Goal: Task Accomplishment & Management: Manage account settings

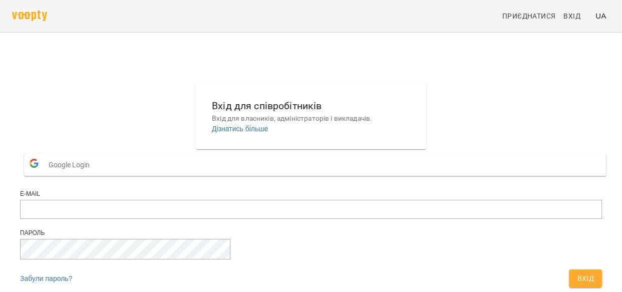
scroll to position [63, 0]
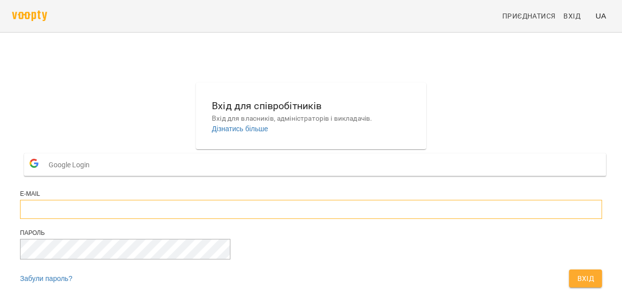
type input "**********"
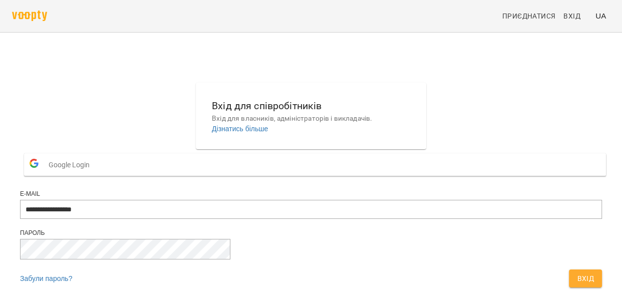
click at [577, 273] on span "Вхід" at bounding box center [585, 279] width 17 height 12
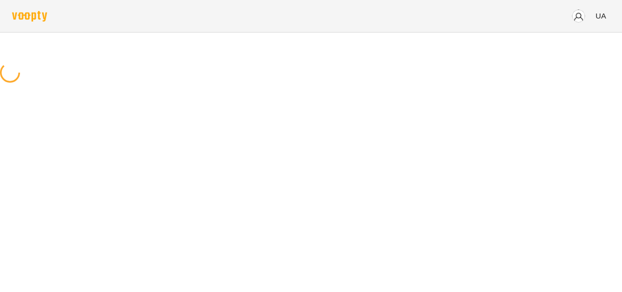
scroll to position [0, 0]
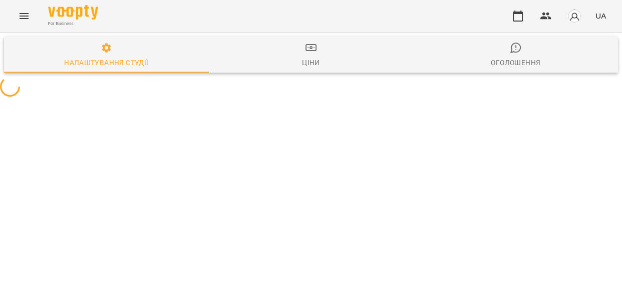
select select "**"
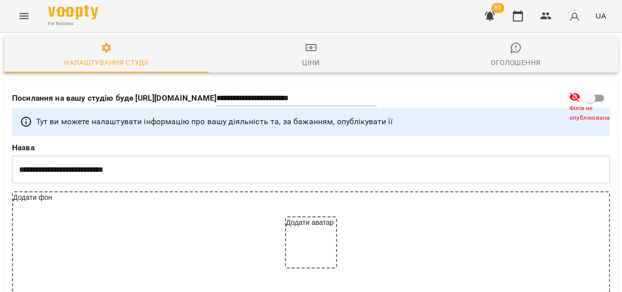
click at [25, 16] on icon "Menu" at bounding box center [24, 16] width 9 height 6
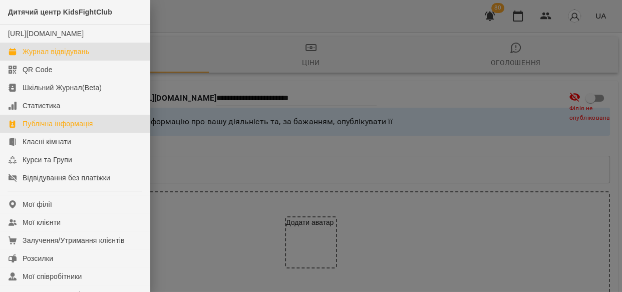
click at [50, 57] on div "Журнал відвідувань" at bounding box center [56, 52] width 67 height 10
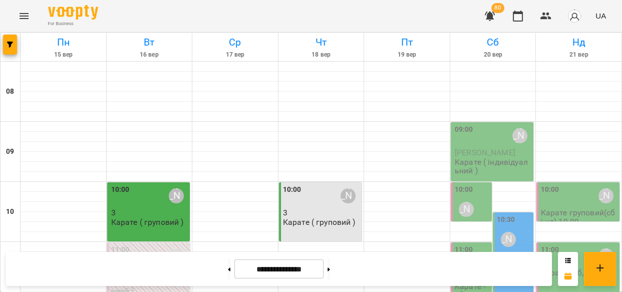
click at [489, 143] on div "09:00 Киричко Тарас" at bounding box center [493, 135] width 77 height 23
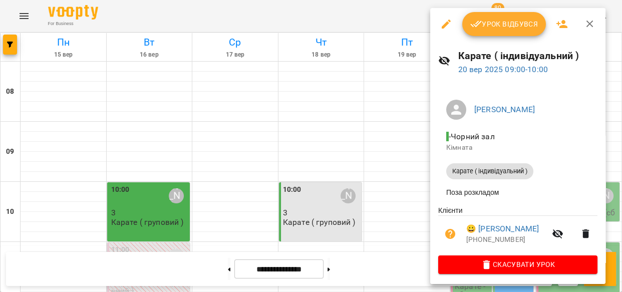
click at [506, 22] on span "Урок відбувся" at bounding box center [505, 24] width 68 height 12
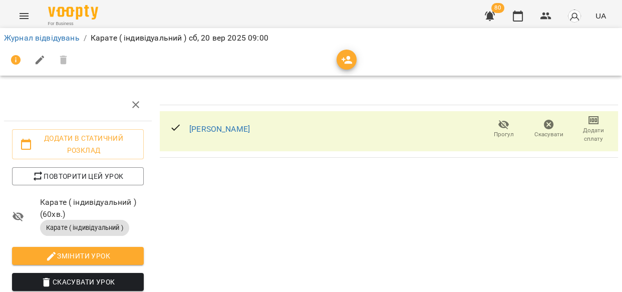
click at [588, 122] on icon "button" at bounding box center [594, 120] width 12 height 12
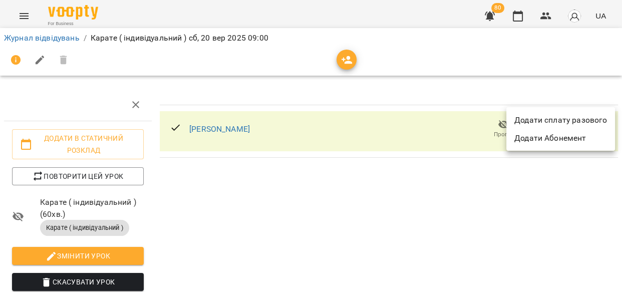
click at [471, 182] on div at bounding box center [311, 146] width 622 height 292
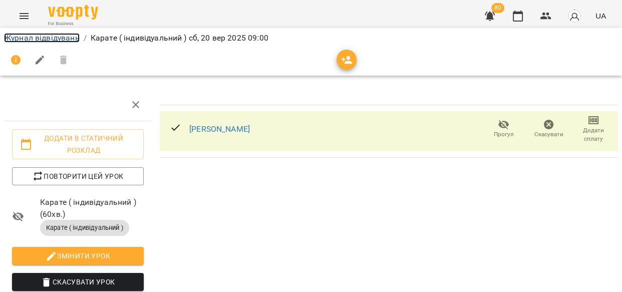
click at [27, 40] on link "Журнал відвідувань" at bounding box center [42, 38] width 76 height 10
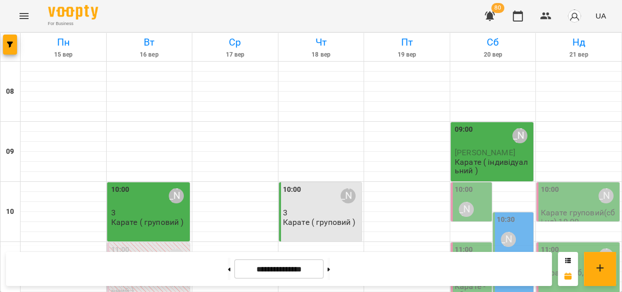
click at [496, 161] on p "Карате ( індивідуальний )" at bounding box center [493, 167] width 77 height 18
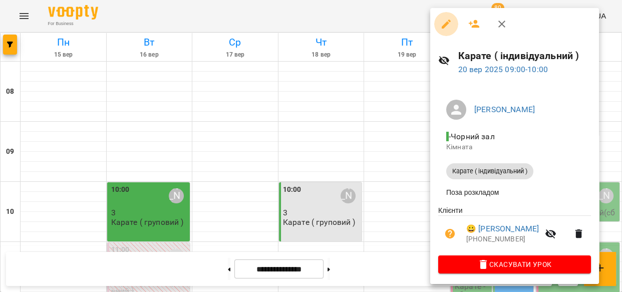
click at [446, 21] on icon "button" at bounding box center [446, 24] width 12 height 12
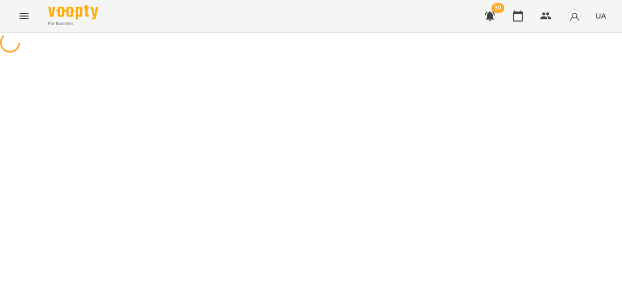
select select "**********"
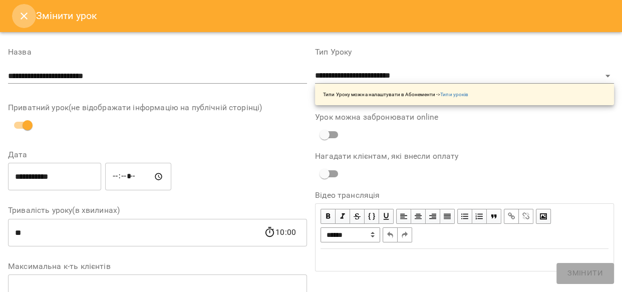
click at [26, 15] on icon "Close" at bounding box center [24, 16] width 12 height 12
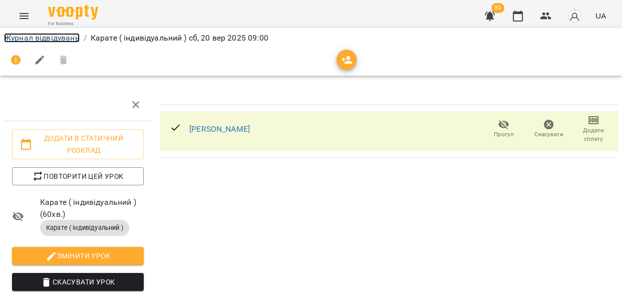
click at [25, 39] on link "Журнал відвідувань" at bounding box center [42, 38] width 76 height 10
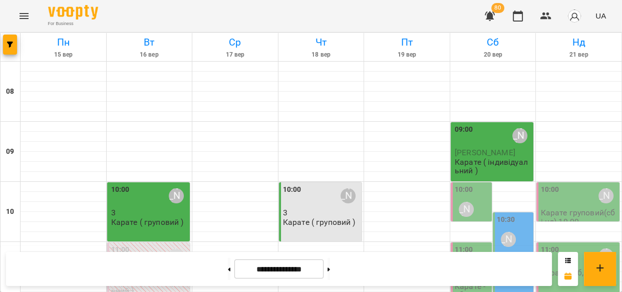
click at [472, 191] on div "10:00 [PERSON_NAME]" at bounding box center [472, 202] width 35 height 37
click at [466, 153] on span "[PERSON_NAME]" at bounding box center [485, 153] width 61 height 10
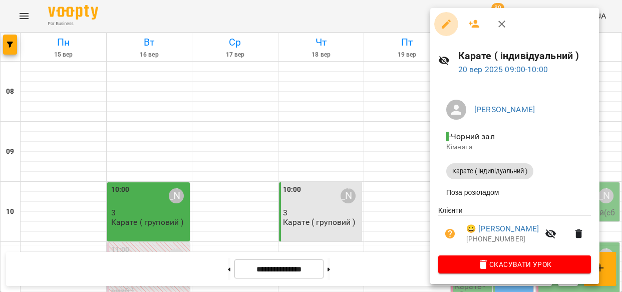
click at [448, 22] on icon "button" at bounding box center [446, 24] width 9 height 9
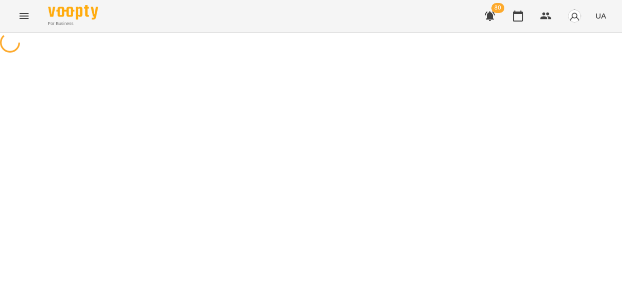
select select "**********"
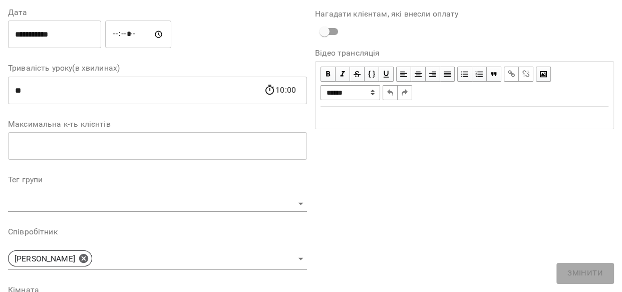
scroll to position [136, 0]
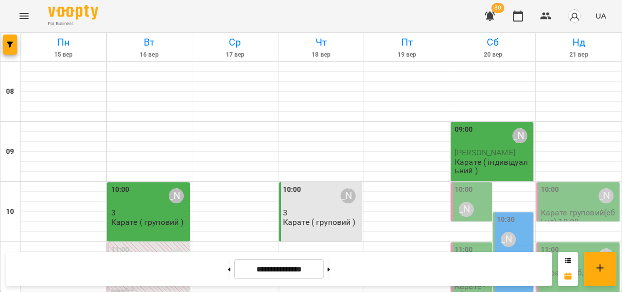
scroll to position [87, 0]
click at [461, 202] on div "[PERSON_NAME]" at bounding box center [466, 209] width 15 height 15
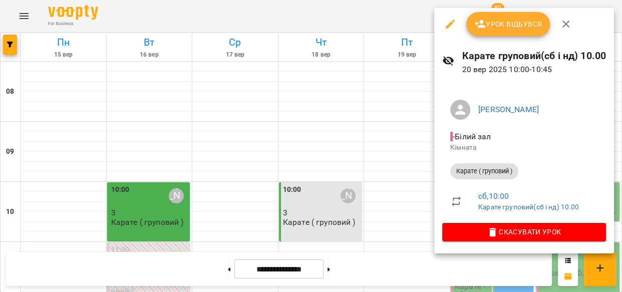
click at [410, 100] on div at bounding box center [311, 146] width 622 height 292
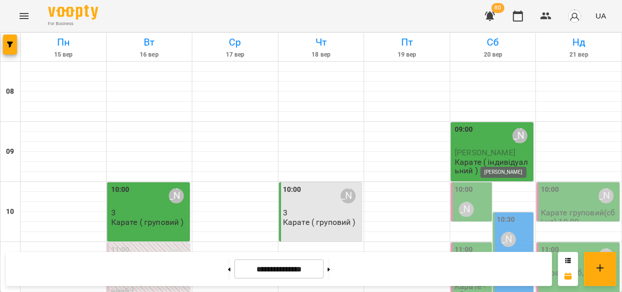
click at [501, 232] on div "[PERSON_NAME]" at bounding box center [508, 239] width 15 height 15
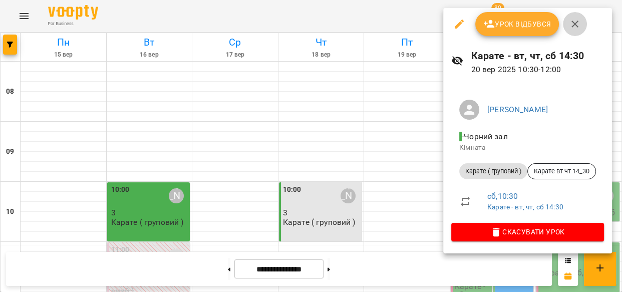
click at [575, 25] on icon "button" at bounding box center [575, 24] width 7 height 7
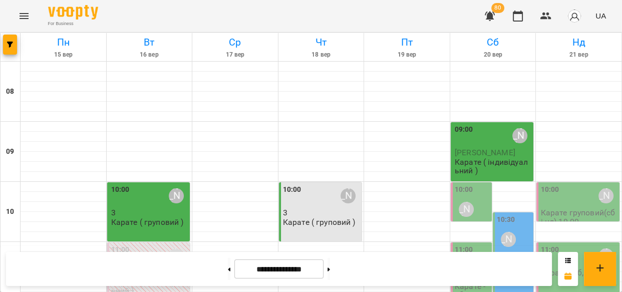
scroll to position [120, 0]
click at [470, 184] on div "10:00 Киричко Тарас" at bounding box center [472, 202] width 35 height 37
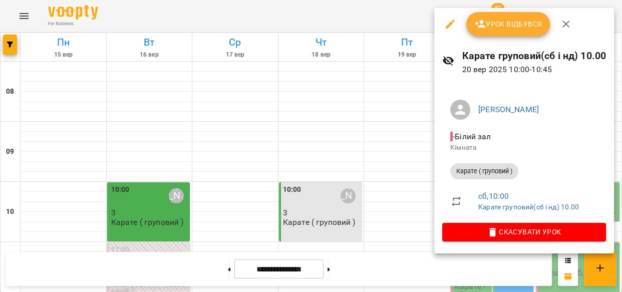
click at [403, 9] on div at bounding box center [311, 146] width 622 height 292
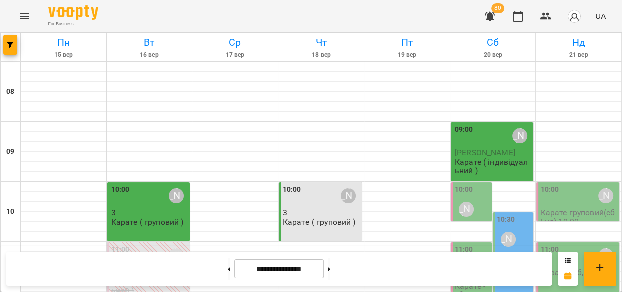
scroll to position [0, 0]
click at [158, 205] on div "10:00 Мамішев Еміль" at bounding box center [149, 195] width 77 height 23
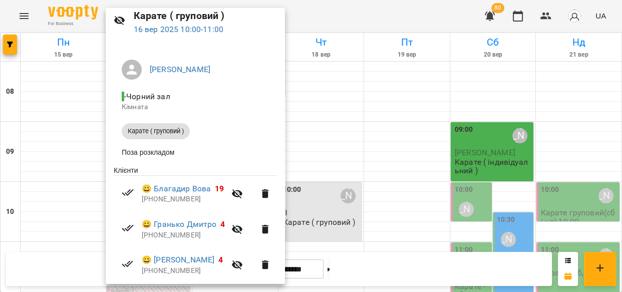
scroll to position [16, 0]
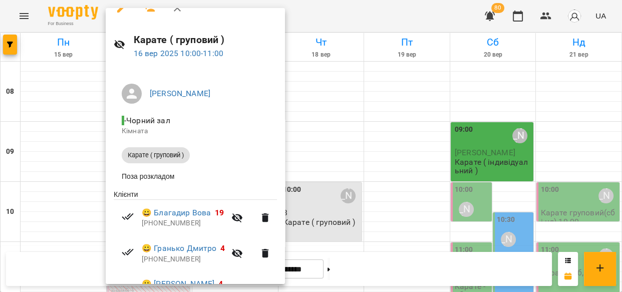
click at [619, 104] on div at bounding box center [311, 146] width 622 height 292
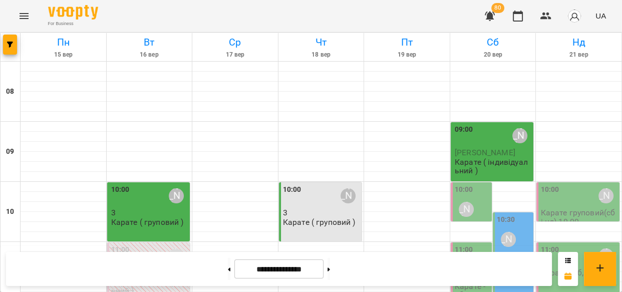
scroll to position [35, 0]
click at [470, 198] on div "[PERSON_NAME]" at bounding box center [466, 209] width 23 height 23
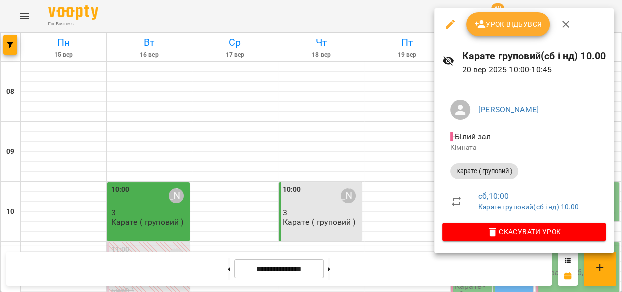
click at [563, 22] on icon "button" at bounding box center [566, 24] width 7 height 7
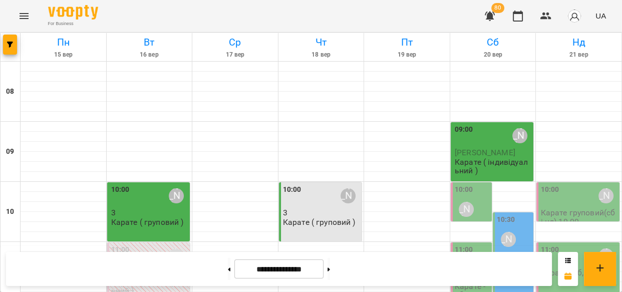
click at [472, 198] on div "[PERSON_NAME]" at bounding box center [466, 209] width 23 height 23
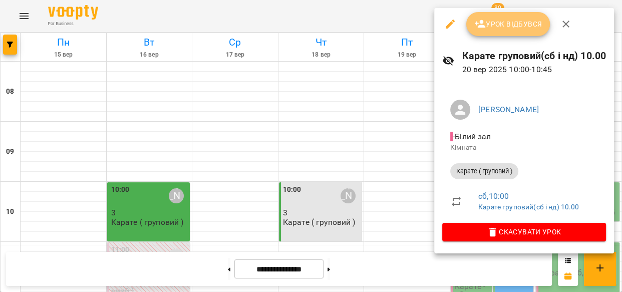
click at [503, 20] on span "Урок відбувся" at bounding box center [509, 24] width 68 height 12
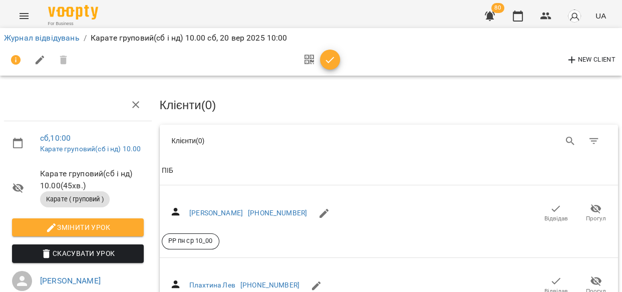
click at [591, 58] on span "New Client" at bounding box center [591, 60] width 50 height 12
select select "**"
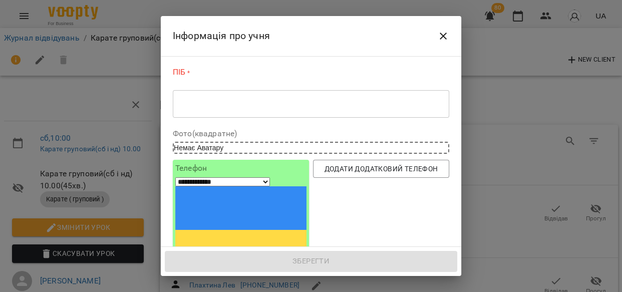
click at [201, 111] on div "* ​" at bounding box center [311, 104] width 277 height 28
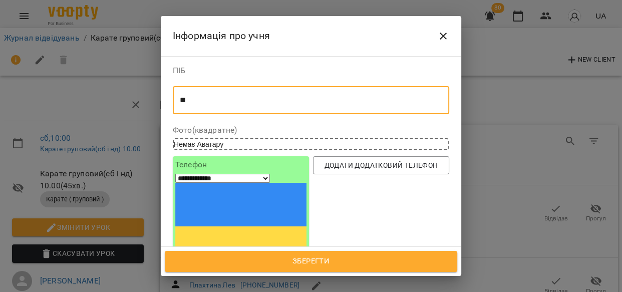
type textarea "*"
click at [438, 37] on icon "Close" at bounding box center [443, 36] width 12 height 12
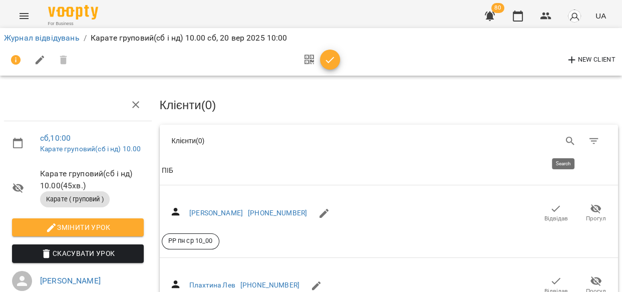
click at [560, 133] on button "Search" at bounding box center [571, 141] width 24 height 24
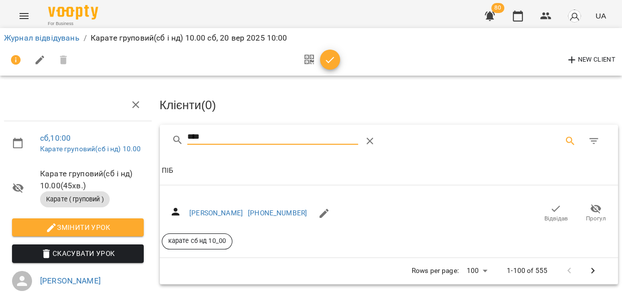
type input "****"
click at [550, 211] on icon "button" at bounding box center [556, 209] width 12 height 12
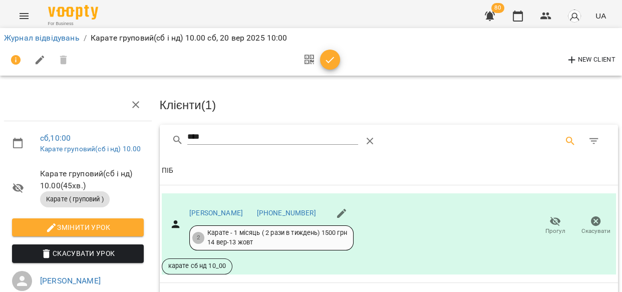
click at [573, 57] on icon "button" at bounding box center [572, 60] width 12 height 12
select select "**"
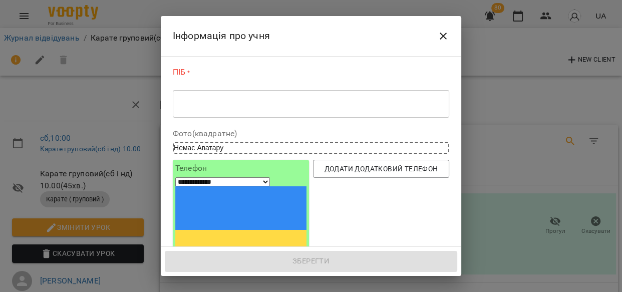
click at [195, 103] on textarea at bounding box center [311, 104] width 263 height 10
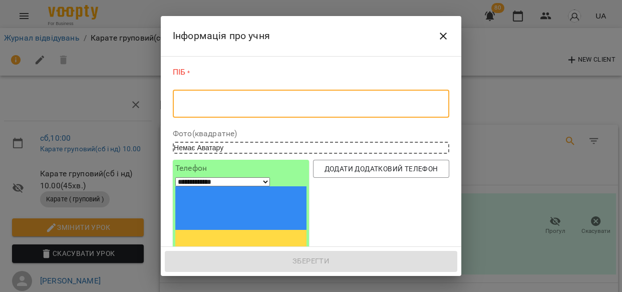
paste textarea "**********"
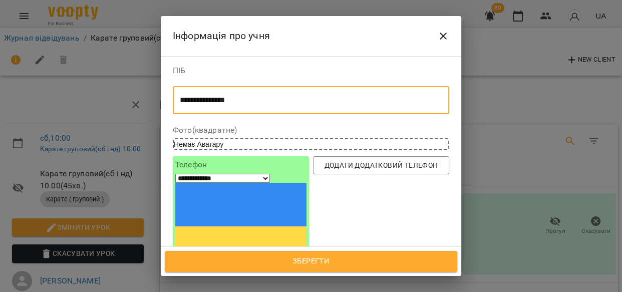
type textarea "**********"
click at [209, 270] on input "tel" at bounding box center [212, 276] width 74 height 13
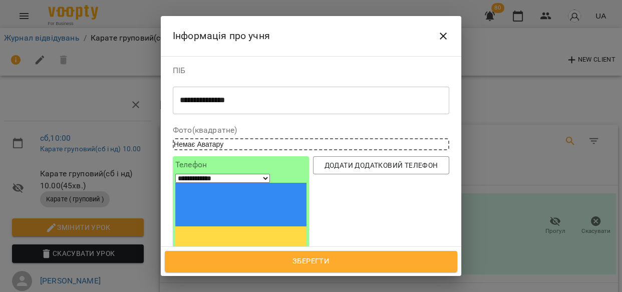
type input "**********"
click at [441, 34] on icon "Close" at bounding box center [443, 36] width 7 height 7
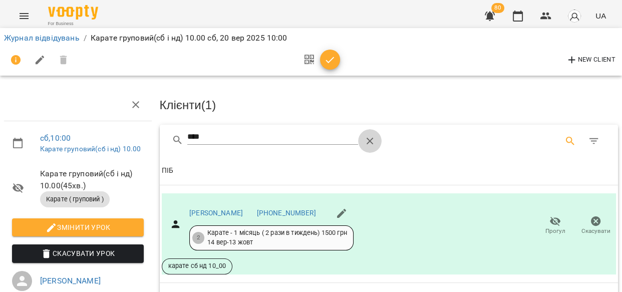
click at [371, 138] on icon "Table Toolbar" at bounding box center [369, 141] width 7 height 7
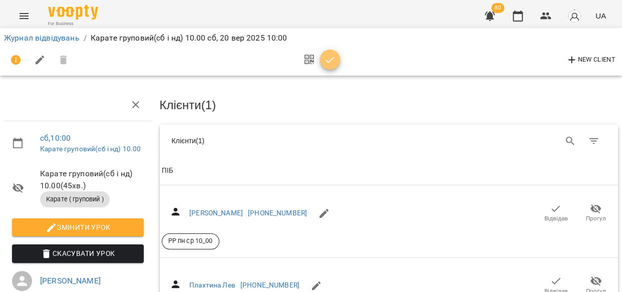
click at [331, 60] on icon "button" at bounding box center [330, 60] width 12 height 12
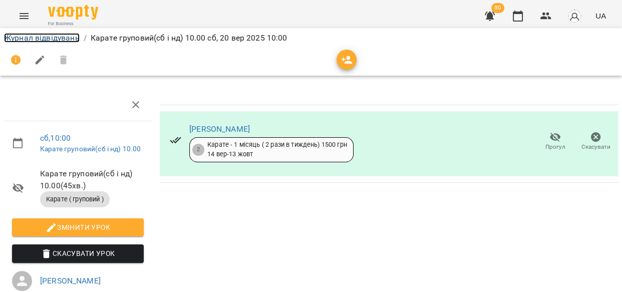
click at [65, 37] on link "Журнал відвідувань" at bounding box center [42, 38] width 76 height 10
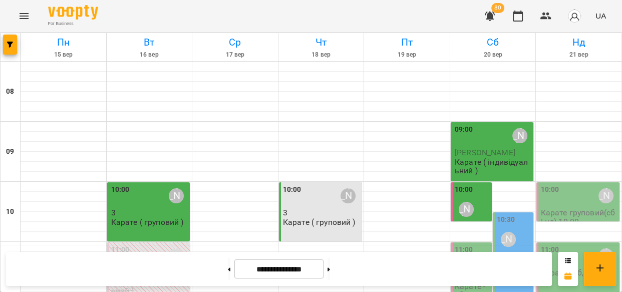
click at [149, 203] on div "10:00 Мамішев Еміль" at bounding box center [149, 195] width 77 height 23
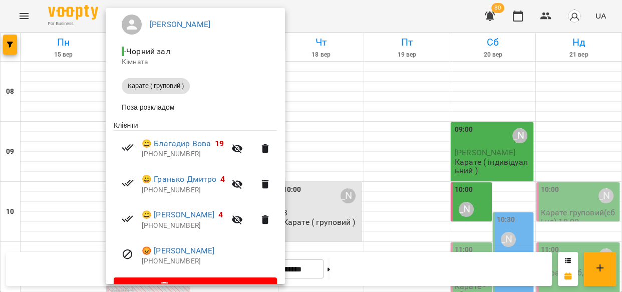
scroll to position [111, 0]
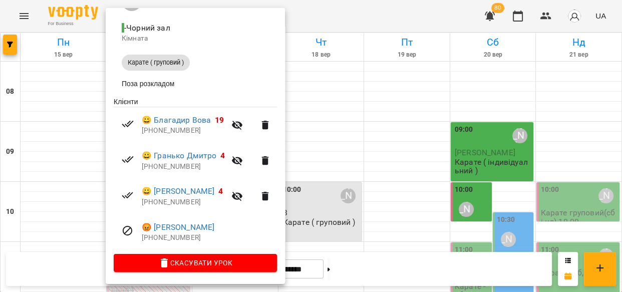
click at [338, 10] on div at bounding box center [311, 146] width 622 height 292
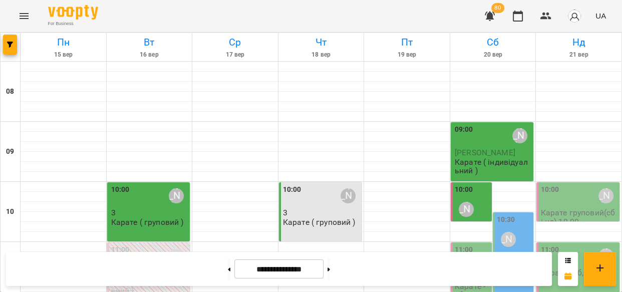
scroll to position [325, 0]
click at [228, 267] on button at bounding box center [229, 269] width 3 height 22
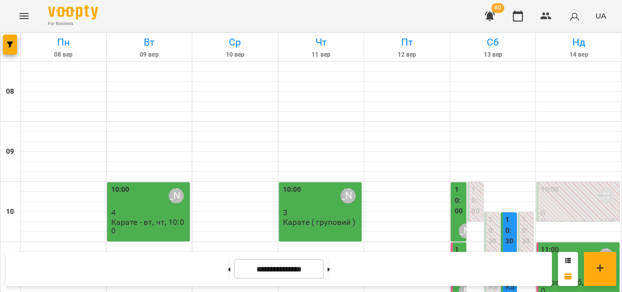
scroll to position [45, 0]
click at [505, 214] on label "10:30" at bounding box center [510, 230] width 10 height 33
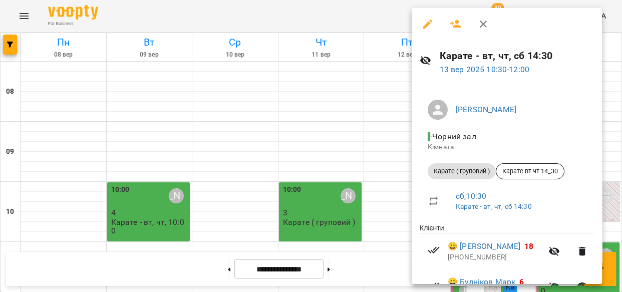
click at [378, 18] on div at bounding box center [311, 146] width 622 height 292
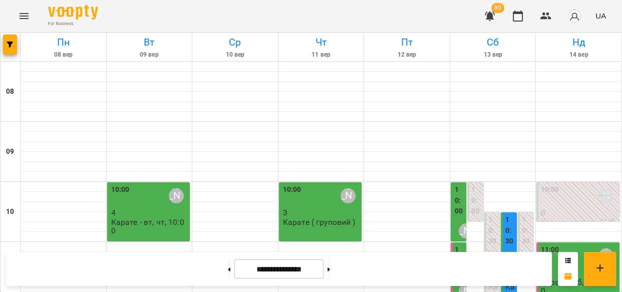
click at [455, 245] on label "11:00" at bounding box center [460, 261] width 10 height 33
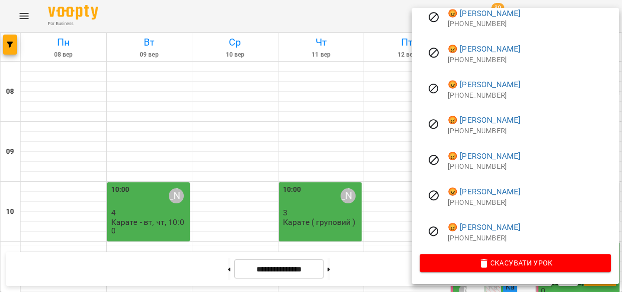
scroll to position [817, 0]
click at [377, 15] on div at bounding box center [311, 146] width 622 height 292
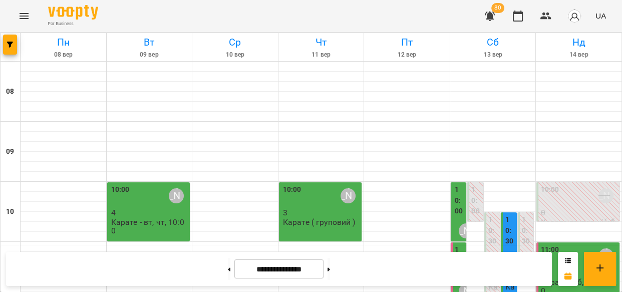
scroll to position [199, 0]
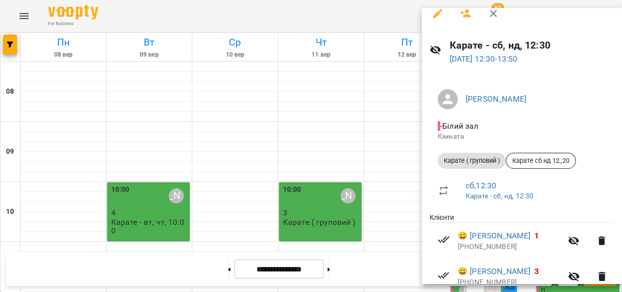
scroll to position [0, 0]
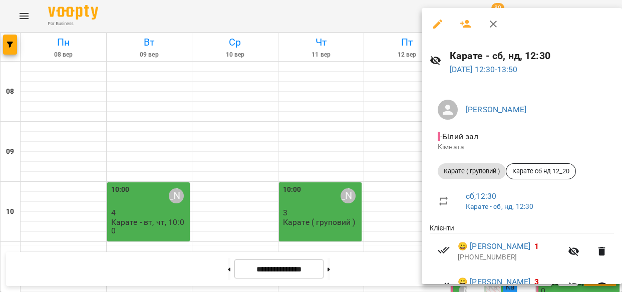
click at [389, 13] on div at bounding box center [311, 146] width 622 height 292
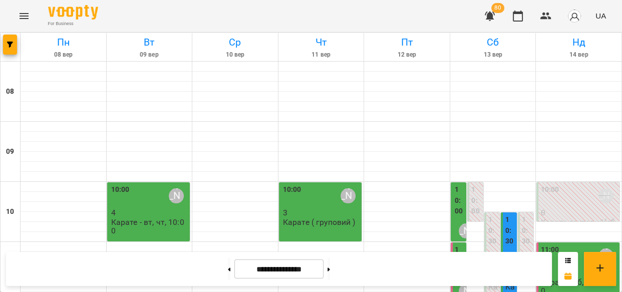
click at [330, 270] on button at bounding box center [329, 269] width 3 height 22
type input "**********"
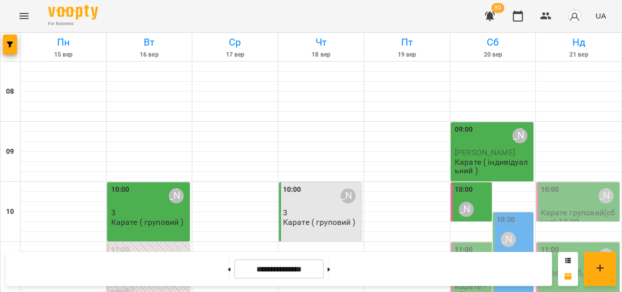
scroll to position [112, 0]
click at [515, 214] on div "10:30 Мамішев Еміль" at bounding box center [514, 232] width 35 height 37
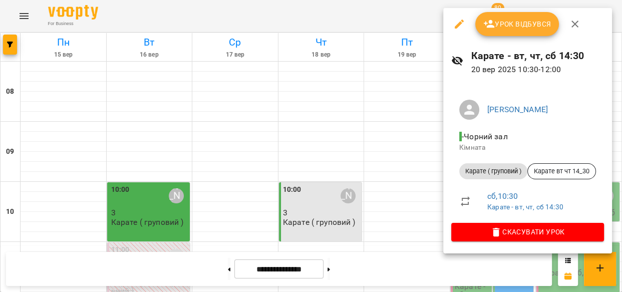
click at [574, 25] on icon "button" at bounding box center [575, 24] width 7 height 7
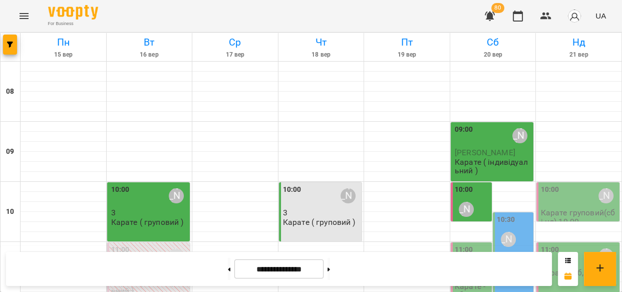
click at [515, 214] on div "10:30 Мамішев Еміль" at bounding box center [514, 232] width 35 height 37
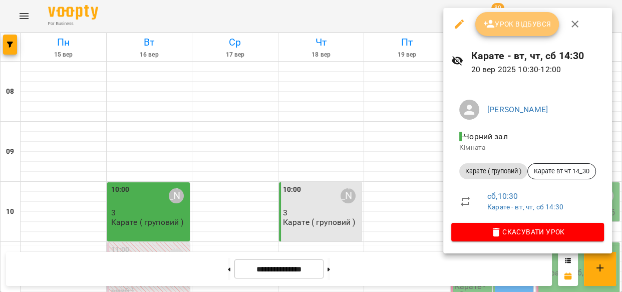
click at [513, 21] on span "Урок відбувся" at bounding box center [518, 24] width 68 height 12
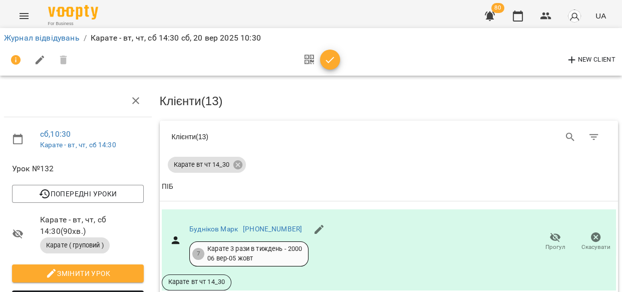
scroll to position [215, 0]
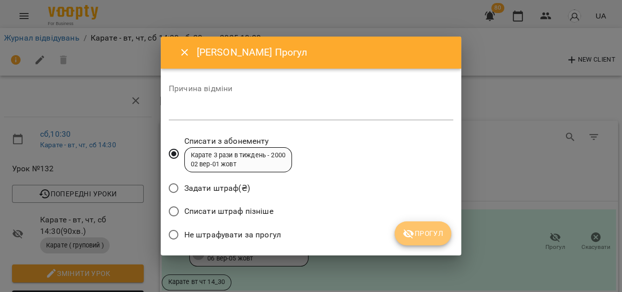
click at [435, 229] on span "Прогул" at bounding box center [423, 233] width 41 height 12
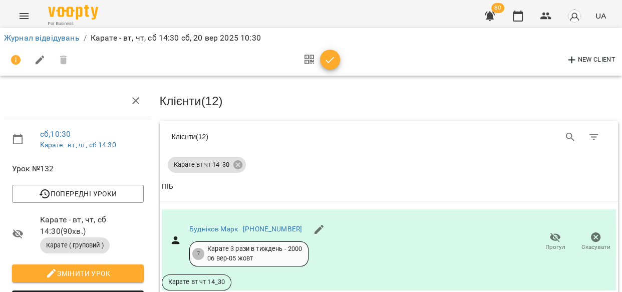
scroll to position [233, 0]
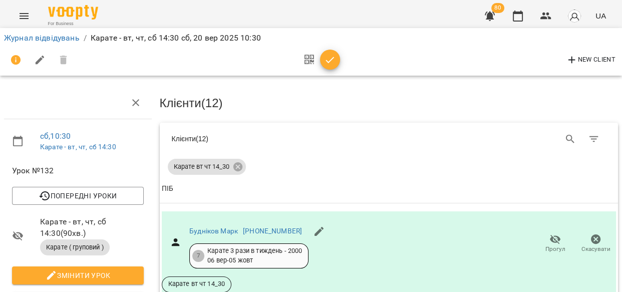
scroll to position [0, 0]
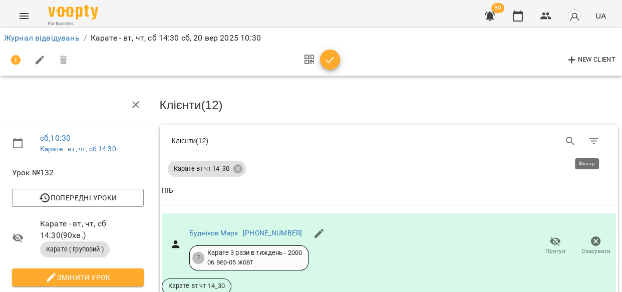
click at [590, 138] on icon "Фільтр" at bounding box center [594, 141] width 9 height 6
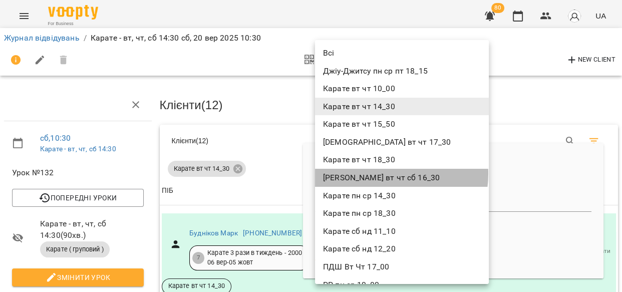
click at [384, 174] on li "[PERSON_NAME] вт чт сб 16_30" at bounding box center [402, 178] width 174 height 18
type input "**********"
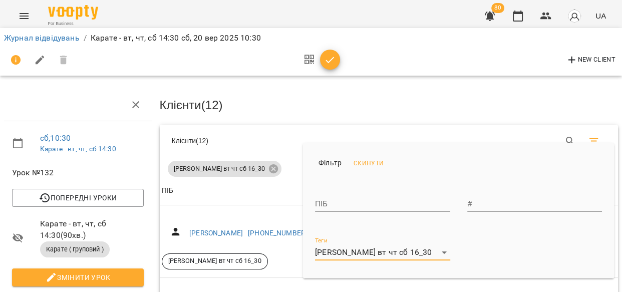
click at [244, 167] on div at bounding box center [311, 146] width 622 height 292
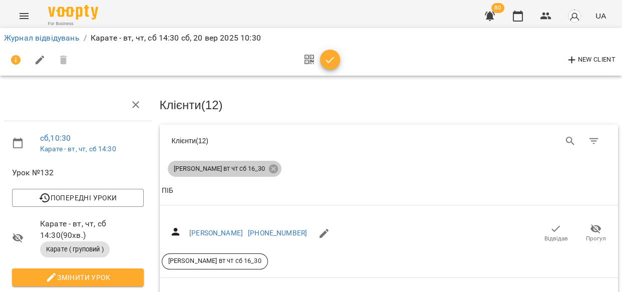
click at [268, 165] on icon at bounding box center [273, 168] width 11 height 11
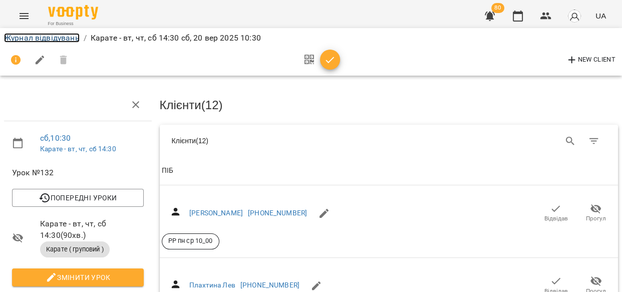
click at [37, 36] on link "Журнал відвідувань" at bounding box center [42, 38] width 76 height 10
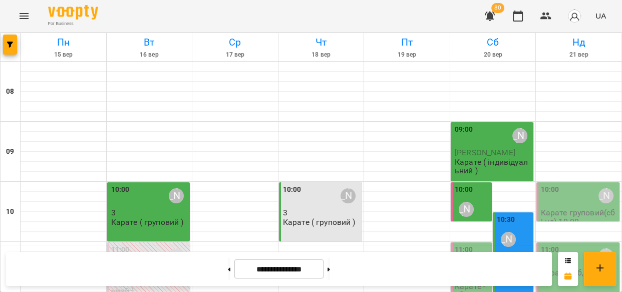
scroll to position [119, 0]
click at [516, 214] on div "10:30 Мамішев Еміль" at bounding box center [514, 232] width 35 height 37
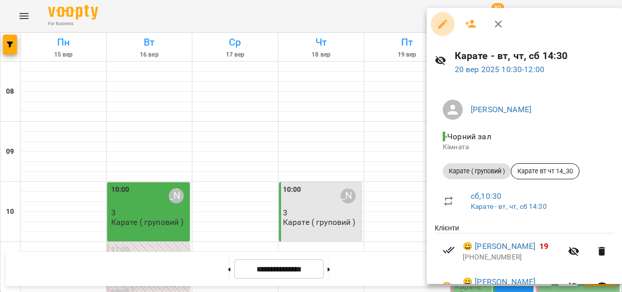
click at [443, 20] on icon "button" at bounding box center [443, 24] width 12 height 12
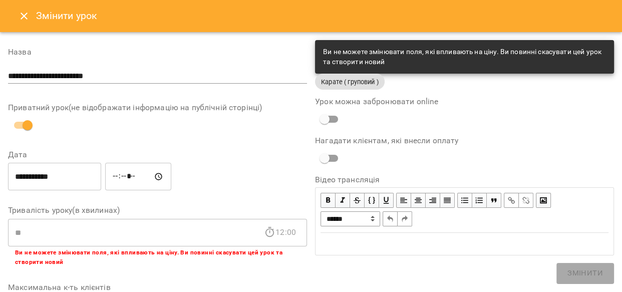
click at [20, 12] on icon "Close" at bounding box center [24, 16] width 12 height 12
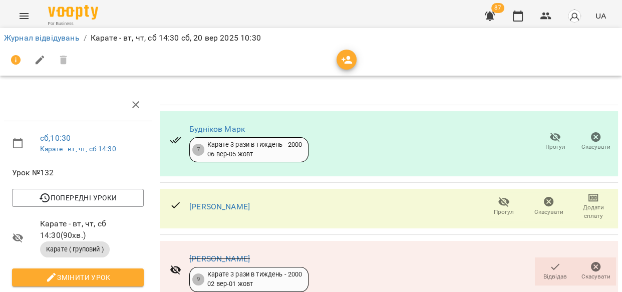
click at [348, 58] on icon "button" at bounding box center [347, 60] width 11 height 8
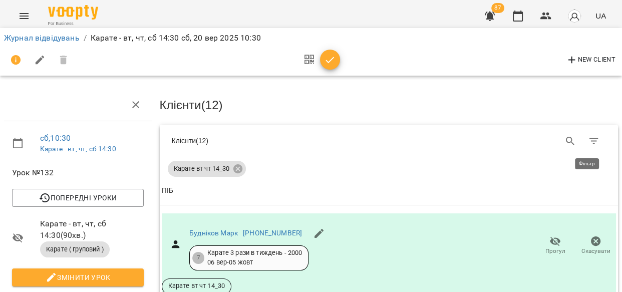
click at [590, 138] on icon "Фільтр" at bounding box center [594, 141] width 9 height 6
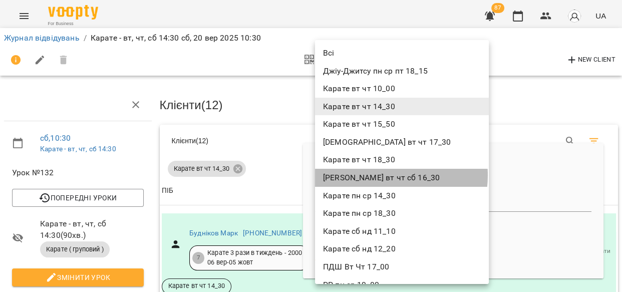
click at [378, 175] on li "[PERSON_NAME] вт чт сб 16_30" at bounding box center [402, 178] width 174 height 18
type input "**********"
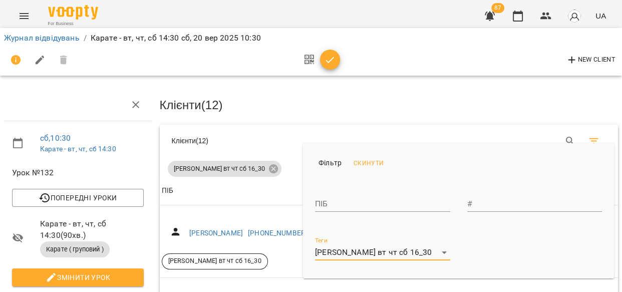
click at [588, 136] on div at bounding box center [311, 146] width 622 height 292
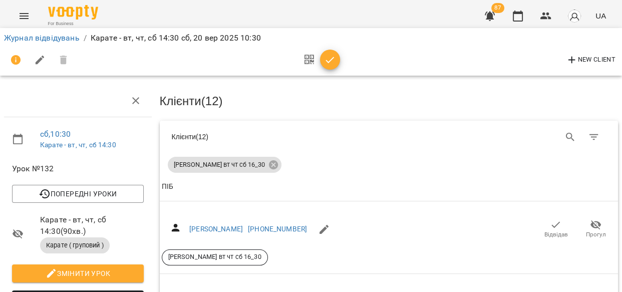
scroll to position [1110, 0]
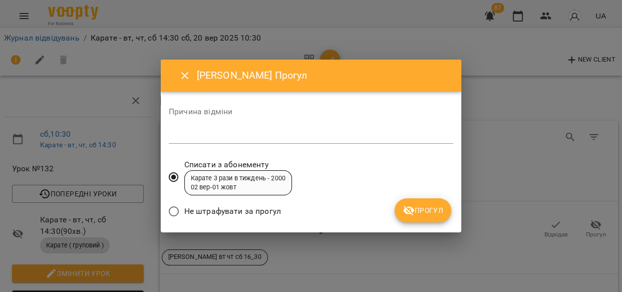
click at [424, 205] on span "Прогул" at bounding box center [423, 210] width 41 height 12
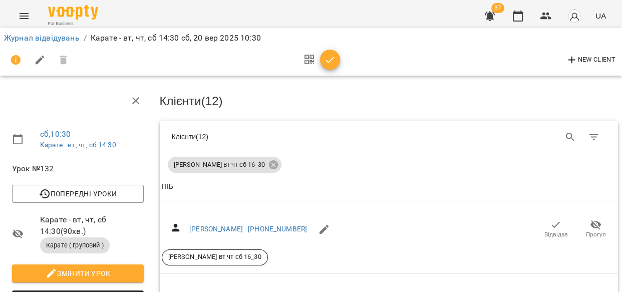
scroll to position [622, 0]
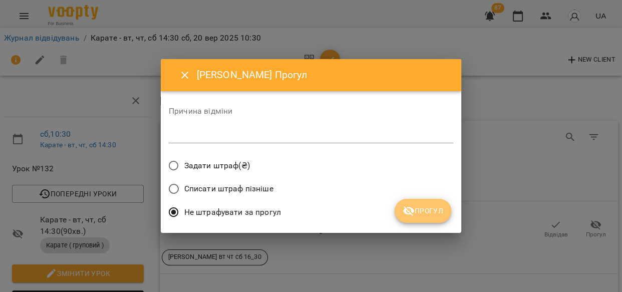
click at [424, 209] on span "Прогул" at bounding box center [423, 211] width 41 height 12
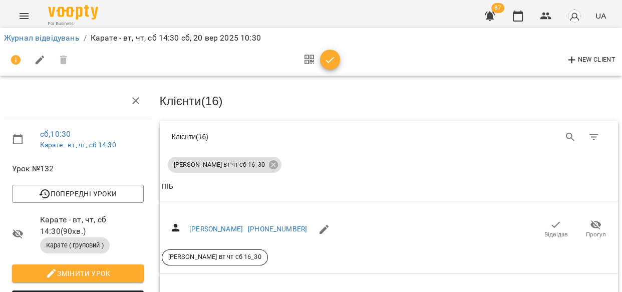
scroll to position [1743, 0]
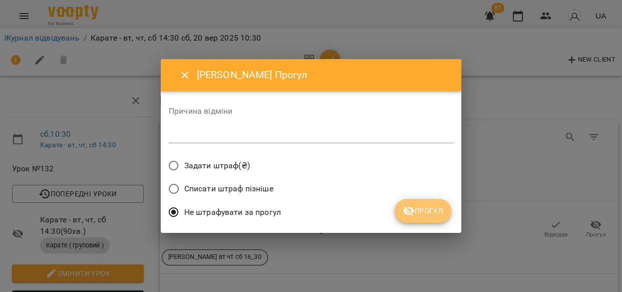
click at [426, 206] on span "Прогул" at bounding box center [423, 211] width 41 height 12
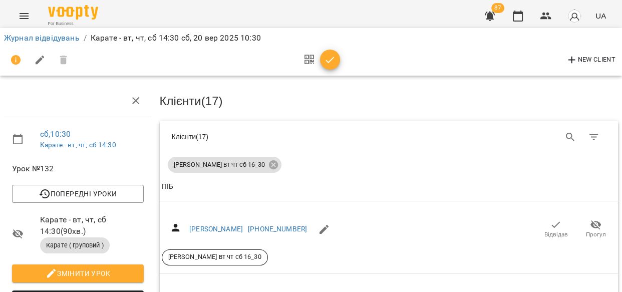
scroll to position [142, 0]
click at [551, 291] on icon "button" at bounding box center [556, 297] width 12 height 12
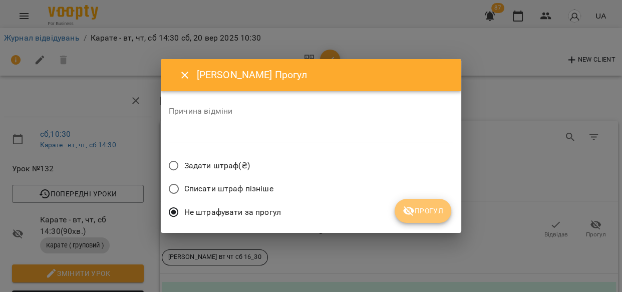
click at [419, 210] on span "Прогул" at bounding box center [423, 211] width 41 height 12
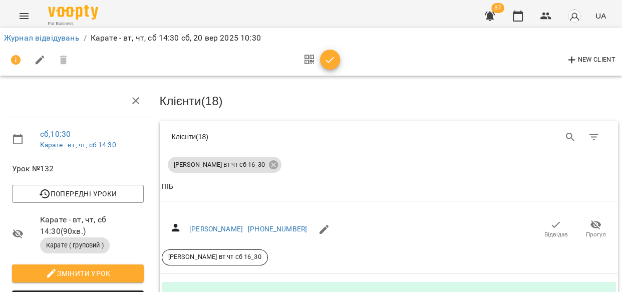
scroll to position [347, 0]
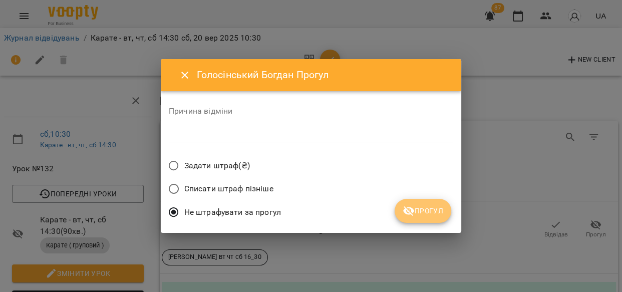
click at [435, 213] on span "Прогул" at bounding box center [423, 211] width 41 height 12
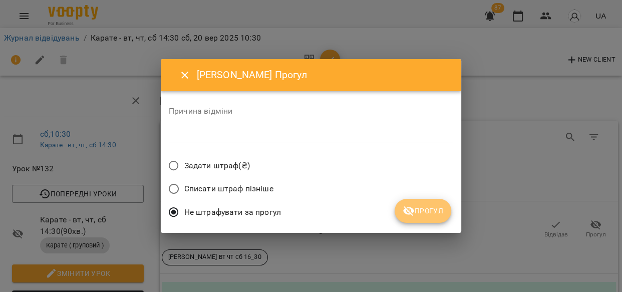
click at [424, 210] on span "Прогул" at bounding box center [423, 211] width 41 height 12
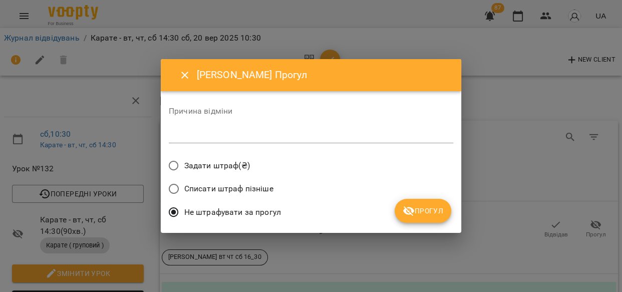
click at [422, 212] on span "Прогул" at bounding box center [423, 211] width 41 height 12
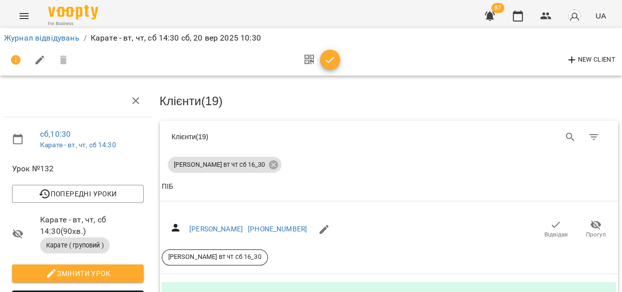
scroll to position [735, 0]
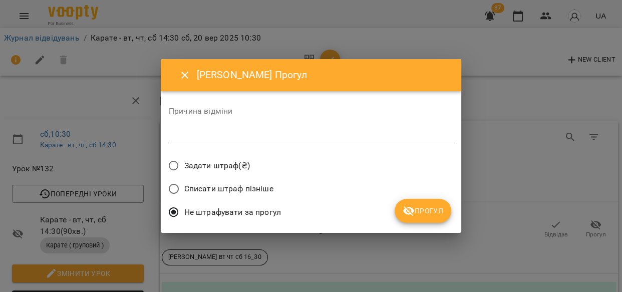
click at [426, 208] on span "Прогул" at bounding box center [423, 211] width 41 height 12
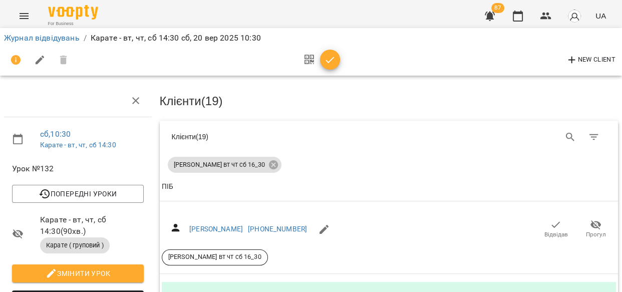
scroll to position [858, 0]
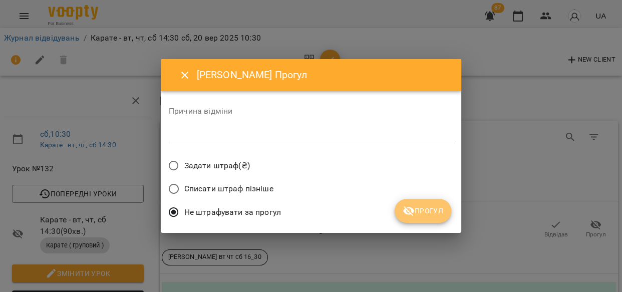
click at [418, 211] on span "Прогул" at bounding box center [423, 211] width 41 height 12
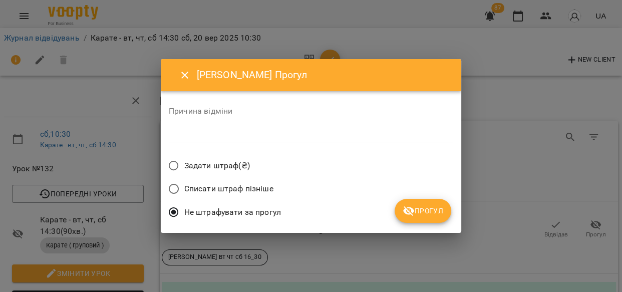
click at [405, 210] on icon "submit" at bounding box center [408, 211] width 11 height 10
click at [186, 74] on icon "Close" at bounding box center [185, 75] width 12 height 12
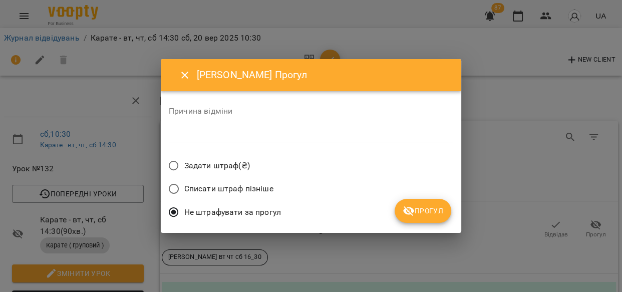
click at [422, 208] on span "Прогул" at bounding box center [423, 211] width 41 height 12
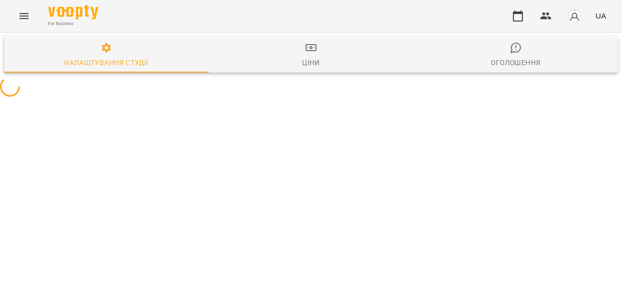
select select "**"
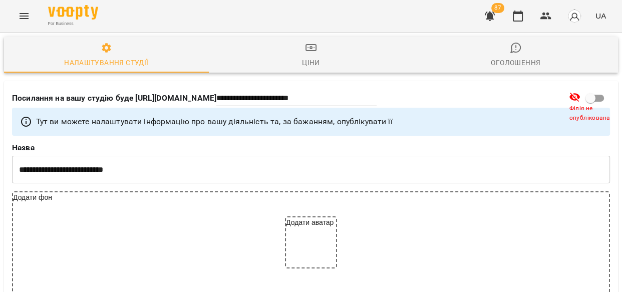
click at [24, 13] on icon "Menu" at bounding box center [24, 16] width 9 height 6
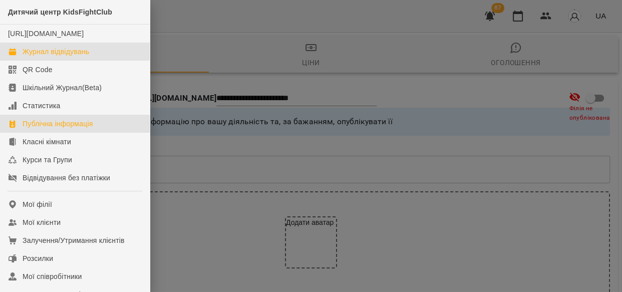
click at [48, 57] on div "Журнал відвідувань" at bounding box center [56, 52] width 67 height 10
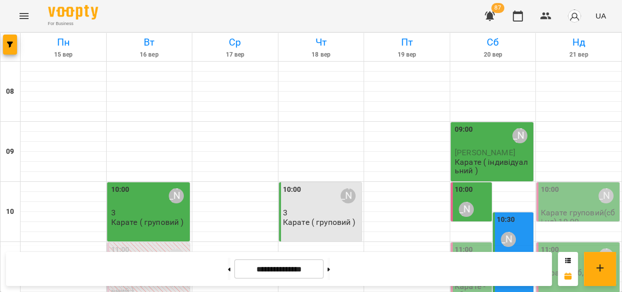
scroll to position [112, 0]
click at [508, 261] on p "Карате - вт, чт, сб 14:30" at bounding box center [514, 274] width 35 height 26
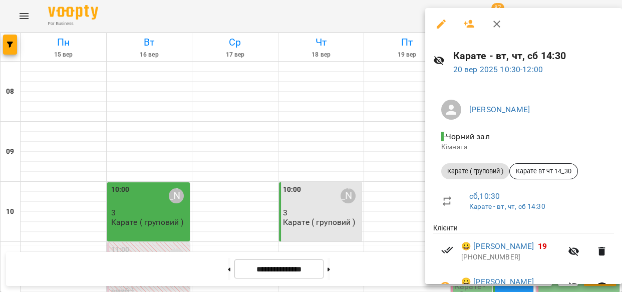
click at [442, 20] on icon "button" at bounding box center [441, 24] width 12 height 12
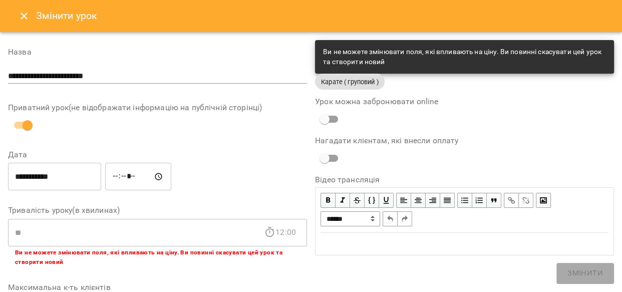
click at [26, 14] on icon "Close" at bounding box center [24, 16] width 7 height 7
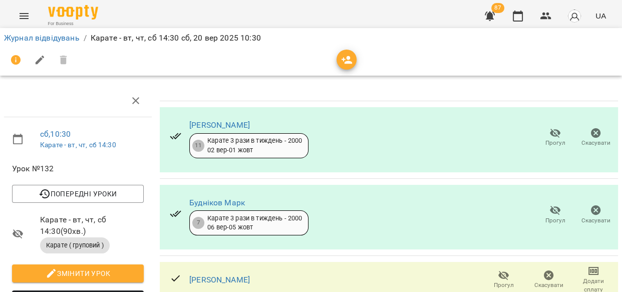
scroll to position [45, 0]
click at [498, 270] on icon "button" at bounding box center [504, 276] width 12 height 12
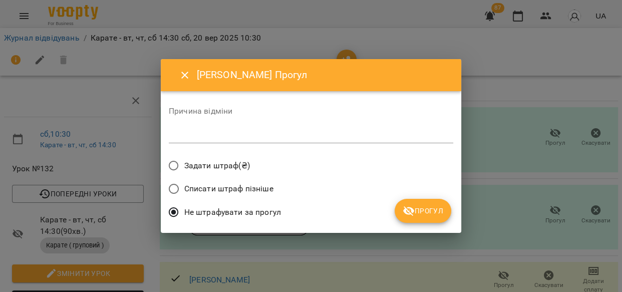
click at [429, 210] on span "Прогул" at bounding box center [423, 211] width 41 height 12
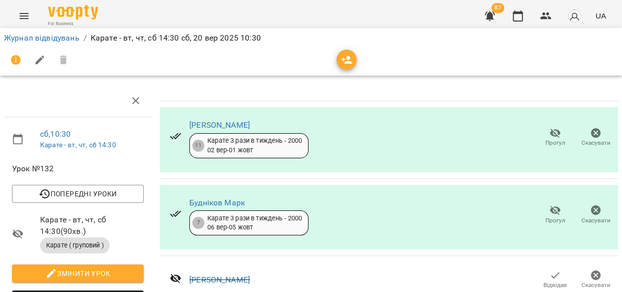
scroll to position [419, 0]
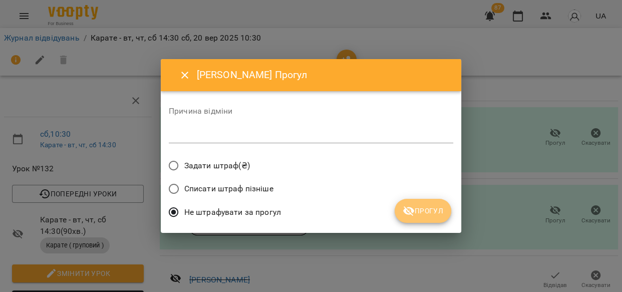
click at [430, 209] on span "Прогул" at bounding box center [423, 211] width 41 height 12
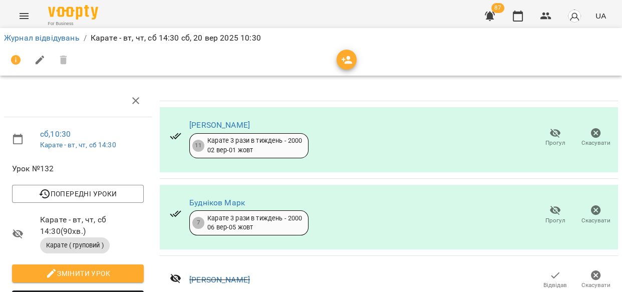
scroll to position [593, 0]
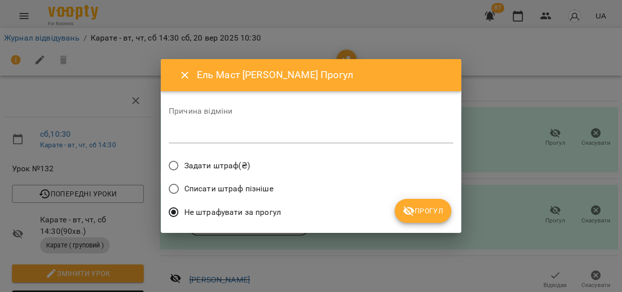
click at [420, 206] on span "Прогул" at bounding box center [423, 211] width 41 height 12
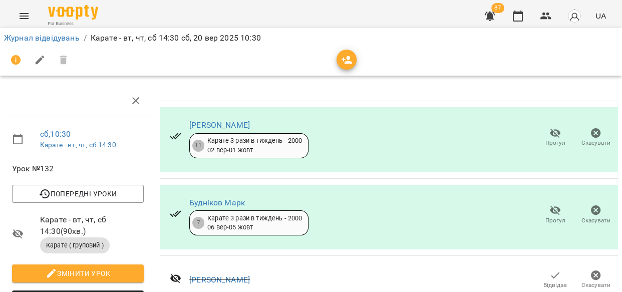
scroll to position [786, 0]
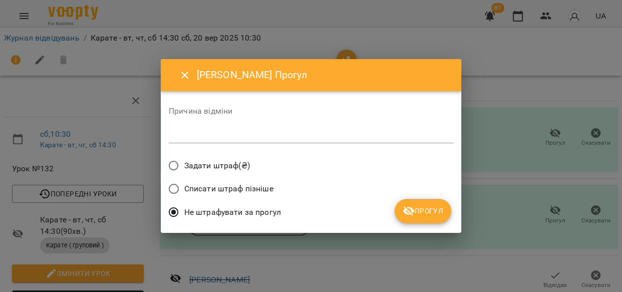
click at [423, 211] on span "Прогул" at bounding box center [423, 211] width 41 height 12
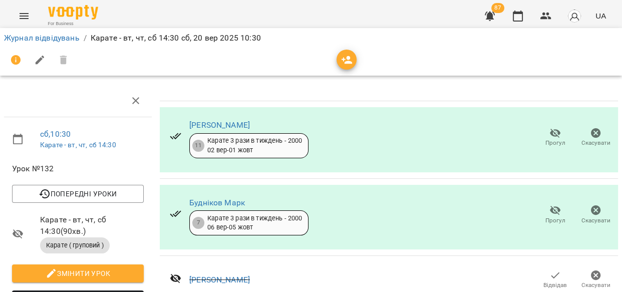
scroll to position [1226, 0]
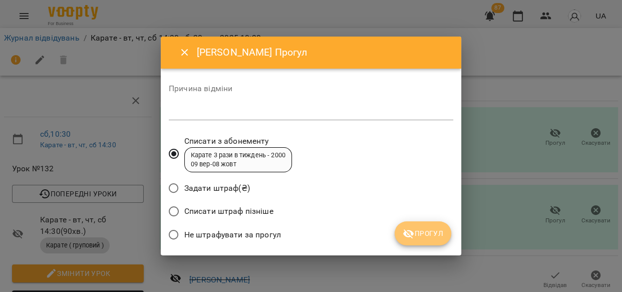
click at [427, 229] on span "Прогул" at bounding box center [423, 233] width 41 height 12
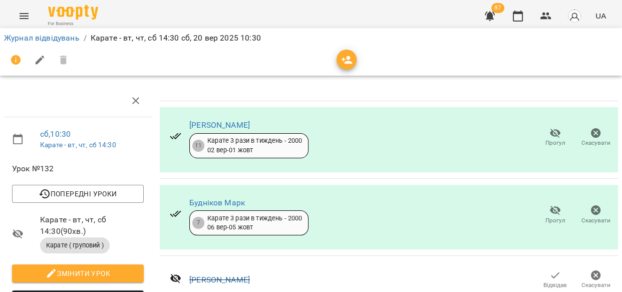
scroll to position [1307, 0]
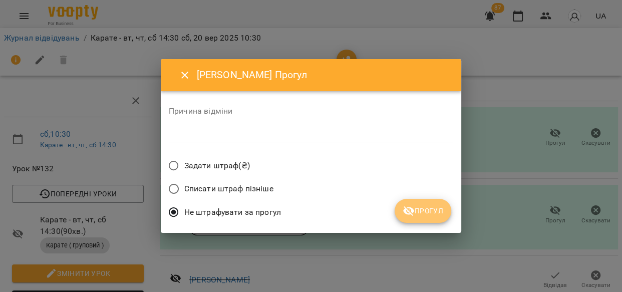
click at [430, 212] on span "Прогул" at bounding box center [423, 211] width 41 height 12
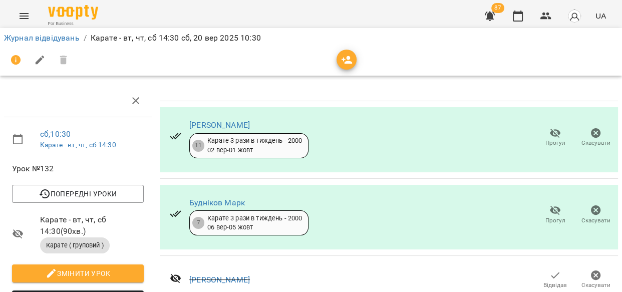
scroll to position [1419, 0]
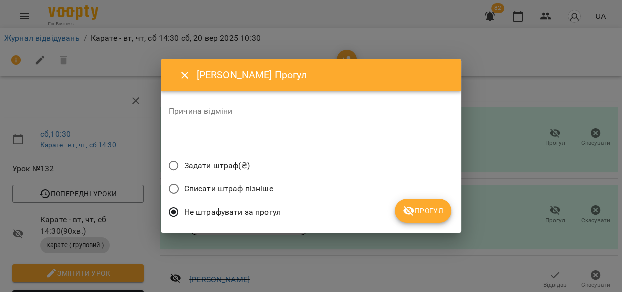
click at [425, 213] on span "Прогул" at bounding box center [423, 211] width 41 height 12
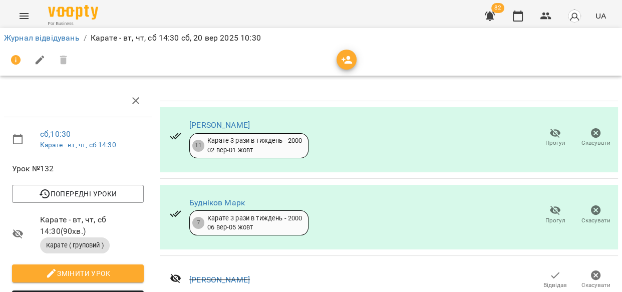
scroll to position [1569, 0]
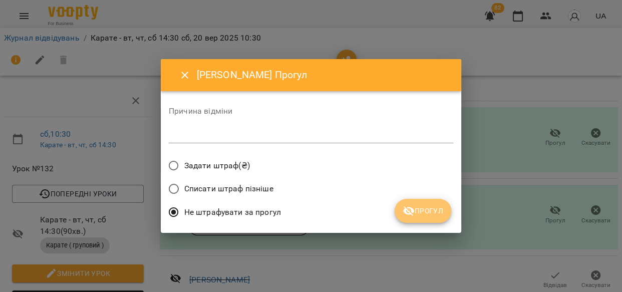
click at [415, 209] on span "Прогул" at bounding box center [423, 211] width 41 height 12
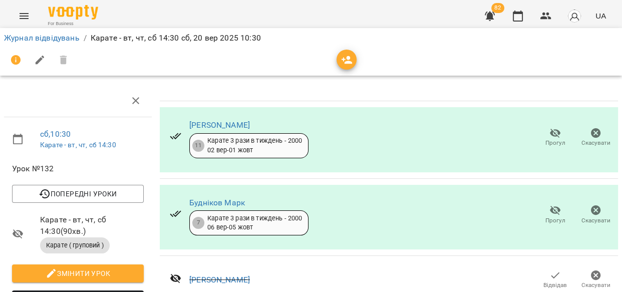
scroll to position [0, 0]
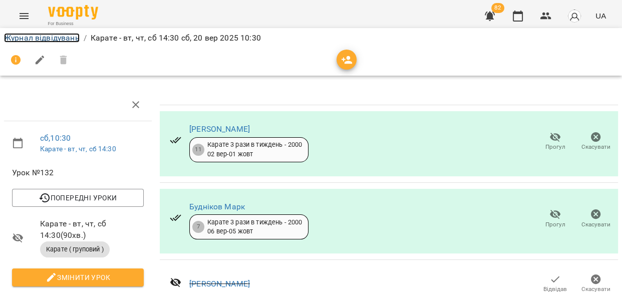
click at [48, 35] on link "Журнал відвідувань" at bounding box center [42, 38] width 76 height 10
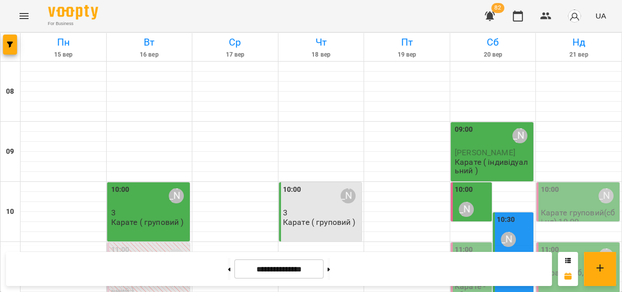
click at [512, 223] on div "10:30 Мамішев Еміль" at bounding box center [514, 232] width 35 height 37
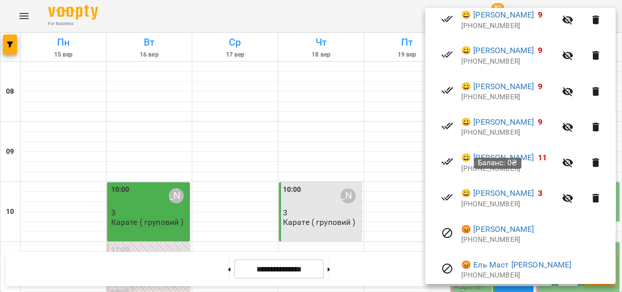
scroll to position [364, 0]
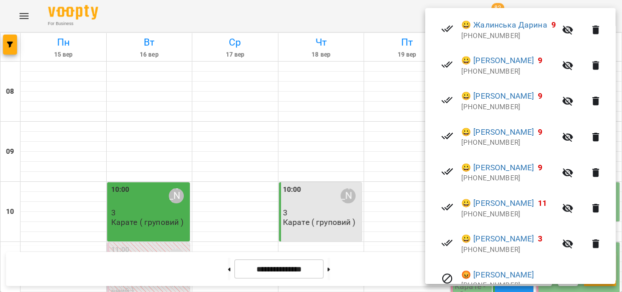
click at [344, 110] on div at bounding box center [311, 146] width 622 height 292
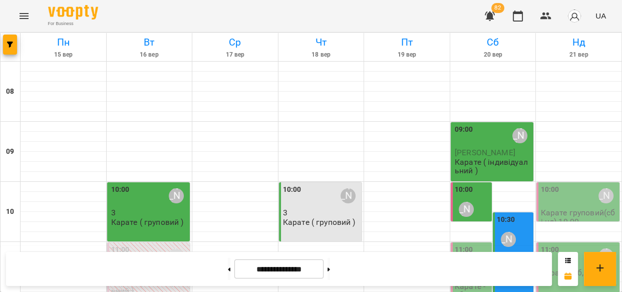
scroll to position [145, 0]
click at [509, 214] on div "10:30 Мамішев Еміль" at bounding box center [514, 233] width 35 height 38
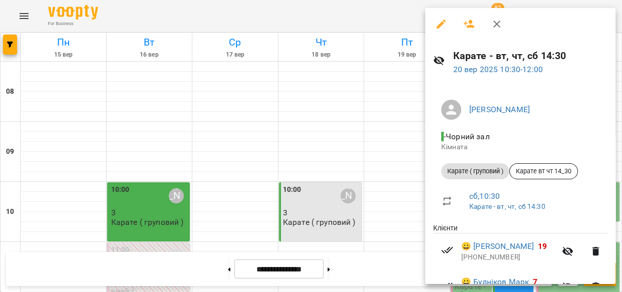
click at [441, 21] on icon "button" at bounding box center [441, 24] width 12 height 12
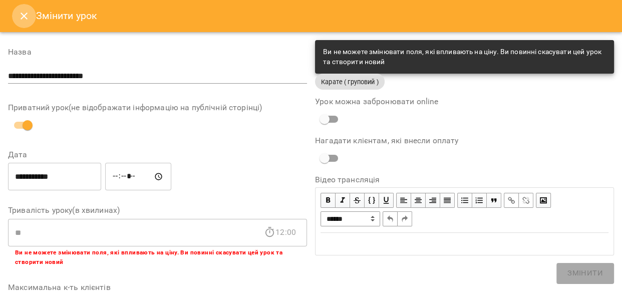
click at [24, 12] on icon "Close" at bounding box center [24, 16] width 12 height 12
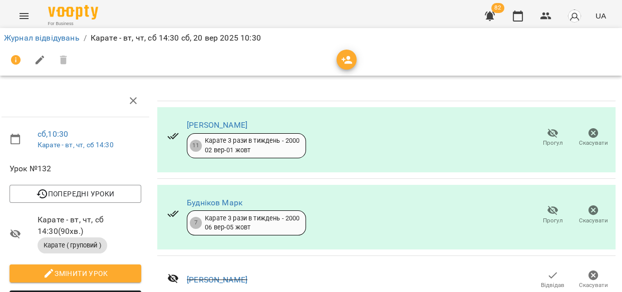
scroll to position [1748, 3]
click at [353, 57] on span "button" at bounding box center [347, 60] width 20 height 12
click at [353, 57] on div at bounding box center [311, 60] width 614 height 24
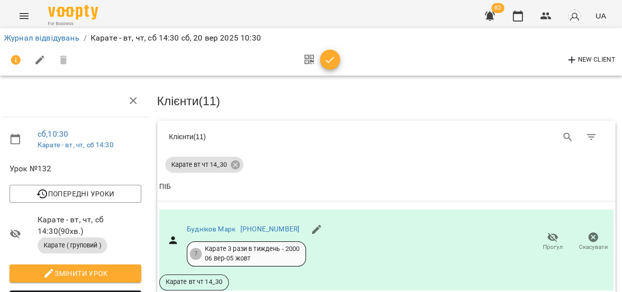
scroll to position [0, 3]
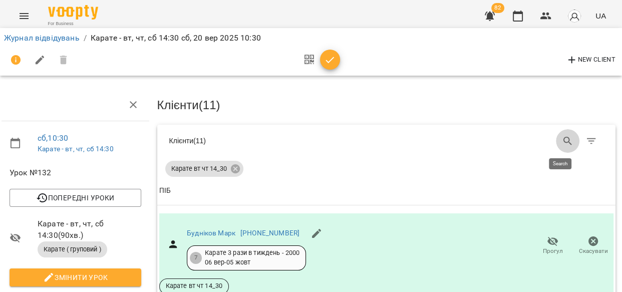
click at [564, 137] on icon "Search" at bounding box center [568, 141] width 9 height 9
click at [556, 130] on button "Search" at bounding box center [568, 141] width 24 height 24
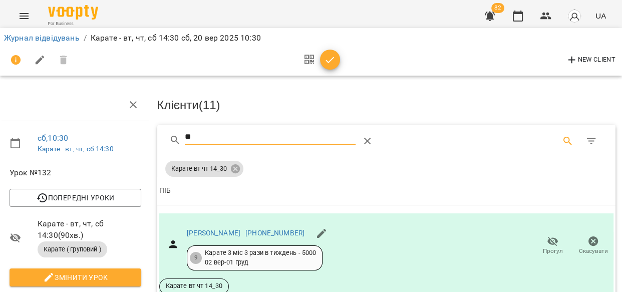
type input "*"
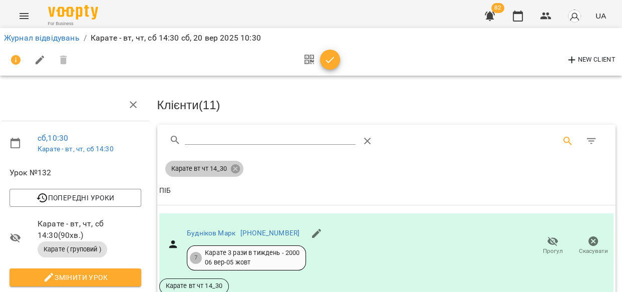
click at [234, 167] on icon at bounding box center [235, 168] width 11 height 11
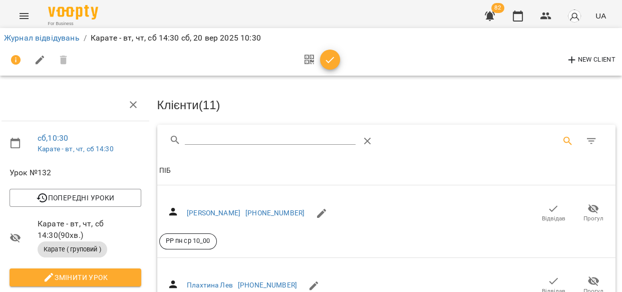
click at [225, 136] on input "Search" at bounding box center [270, 137] width 171 height 16
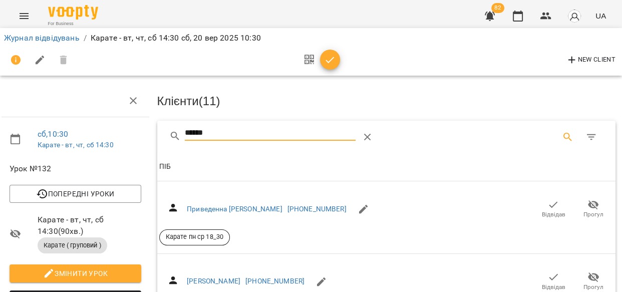
scroll to position [110, 3]
type input "******"
click at [548, 271] on icon "button" at bounding box center [554, 277] width 12 height 12
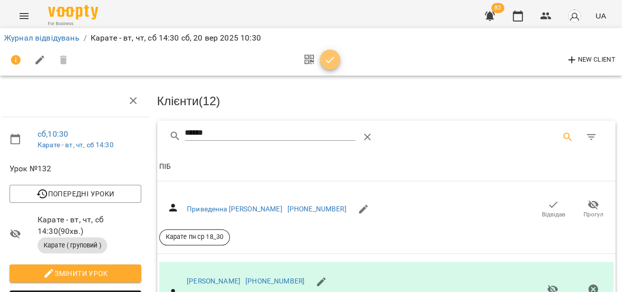
click at [331, 55] on icon "button" at bounding box center [330, 60] width 12 height 12
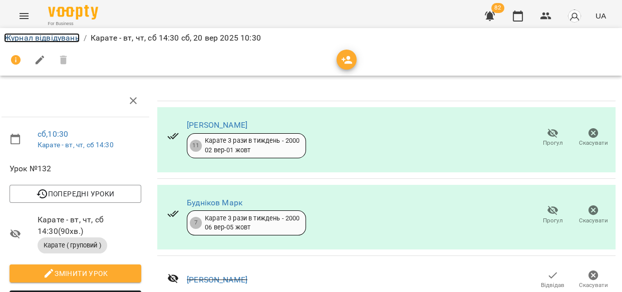
click at [59, 35] on link "Журнал відвідувань" at bounding box center [42, 38] width 76 height 10
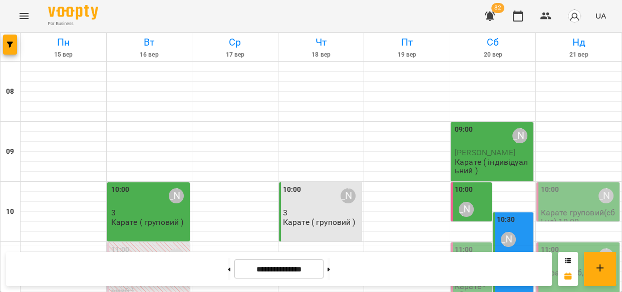
scroll to position [146, 0]
click at [472, 245] on div "11:00 Киричко Тарас" at bounding box center [472, 263] width 35 height 37
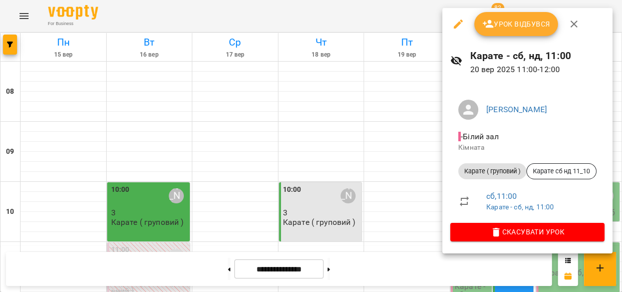
click at [509, 23] on span "Урок відбувся" at bounding box center [517, 24] width 68 height 12
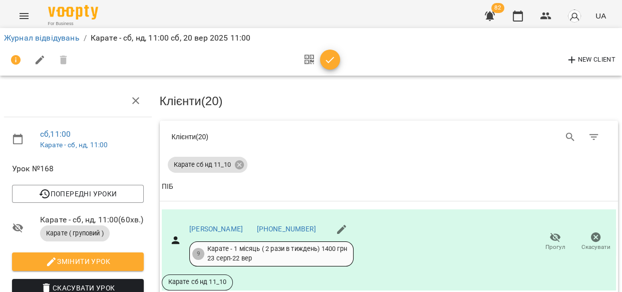
scroll to position [85, 0]
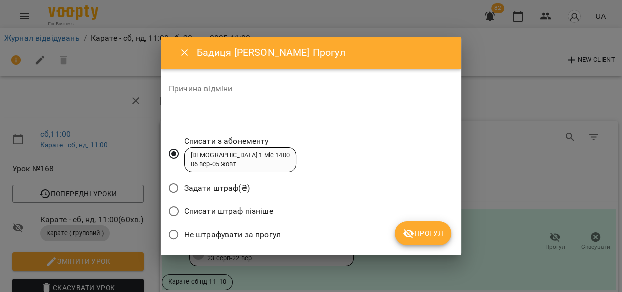
click at [426, 230] on span "Прогул" at bounding box center [423, 233] width 41 height 12
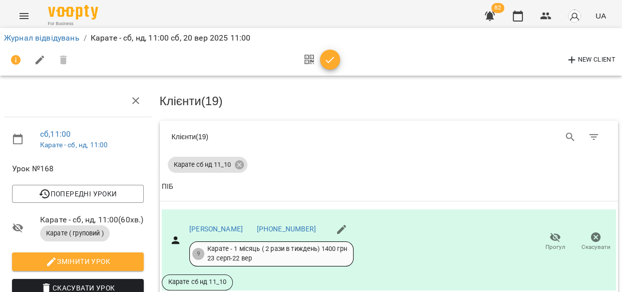
scroll to position [313, 0]
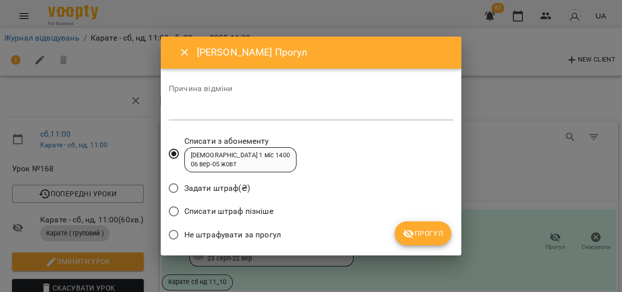
click at [425, 234] on span "Прогул" at bounding box center [423, 233] width 41 height 12
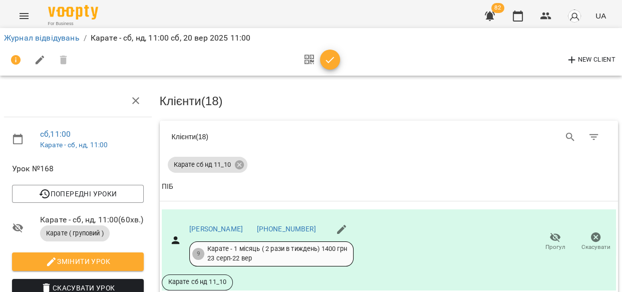
scroll to position [516, 0]
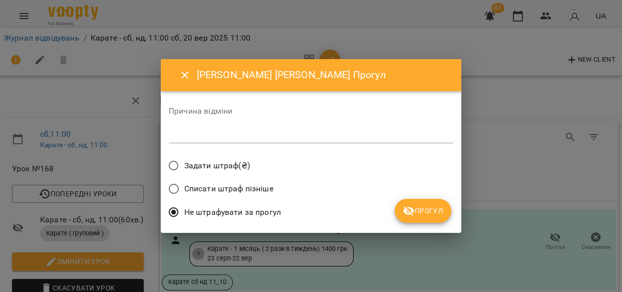
click at [428, 208] on span "Прогул" at bounding box center [423, 211] width 41 height 12
click at [428, 208] on div "Не штрафувати за прогул" at bounding box center [311, 214] width 285 height 24
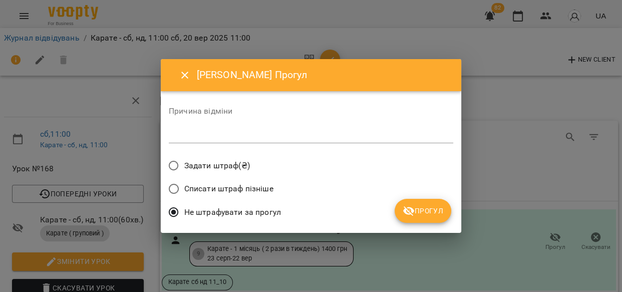
click at [421, 212] on span "Прогул" at bounding box center [423, 211] width 41 height 12
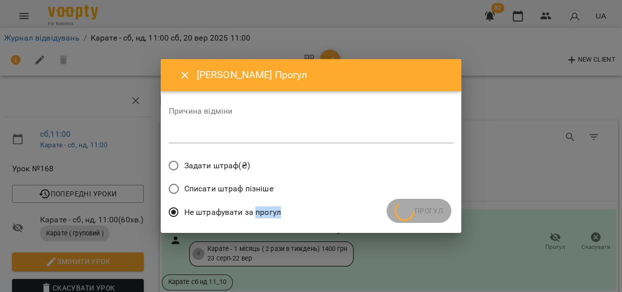
click at [421, 212] on div "Не штрафувати за прогул" at bounding box center [311, 214] width 285 height 24
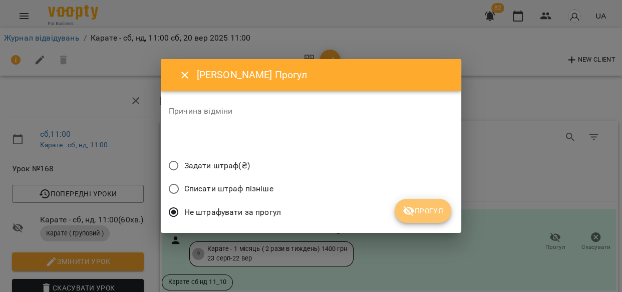
click at [438, 210] on span "Прогул" at bounding box center [423, 211] width 41 height 12
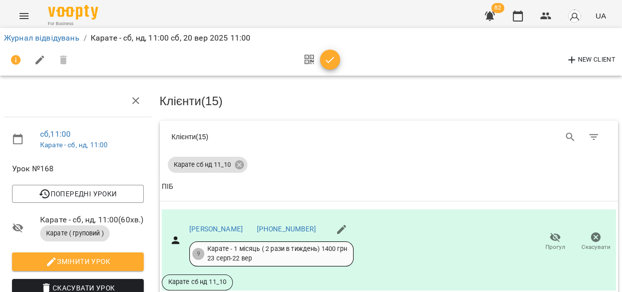
scroll to position [826, 0]
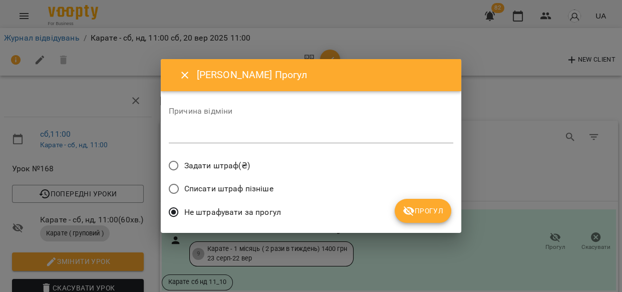
click at [418, 211] on span "Прогул" at bounding box center [423, 211] width 41 height 12
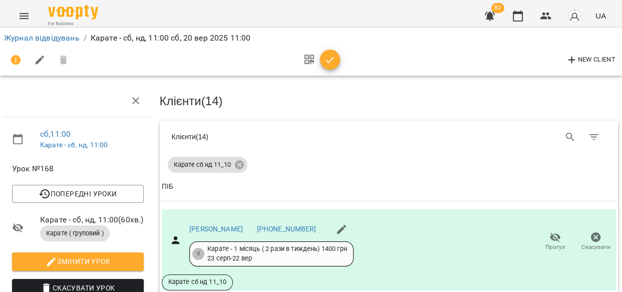
scroll to position [901, 0]
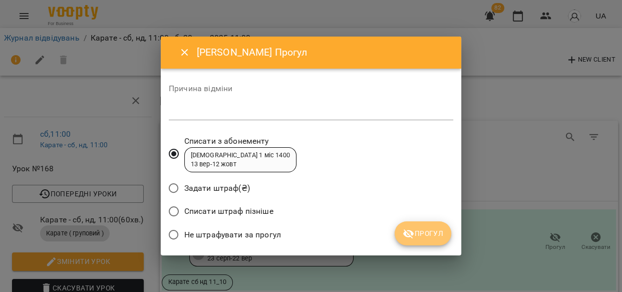
click at [429, 232] on span "Прогул" at bounding box center [423, 233] width 41 height 12
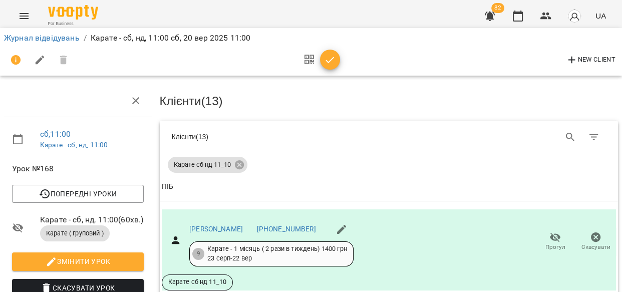
scroll to position [1063, 0]
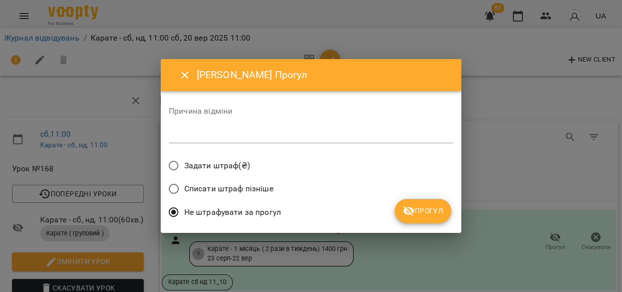
click at [420, 207] on span "Прогул" at bounding box center [423, 211] width 41 height 12
click at [420, 207] on div "Не штрафувати за прогул" at bounding box center [311, 214] width 285 height 24
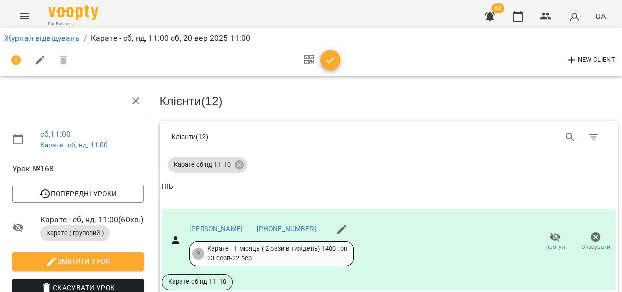
scroll to position [1256, 0]
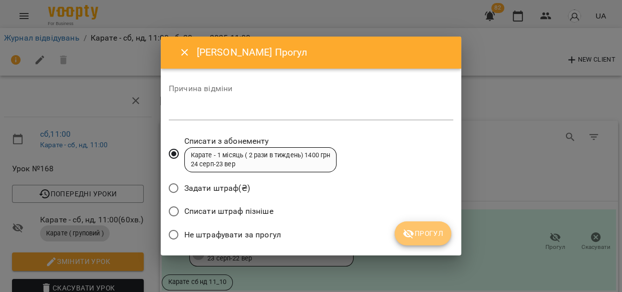
click at [430, 226] on button "Прогул" at bounding box center [423, 233] width 57 height 24
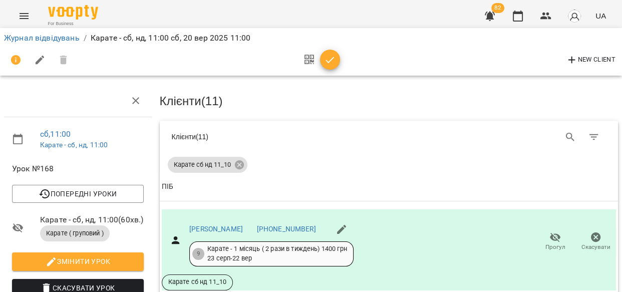
scroll to position [1358, 0]
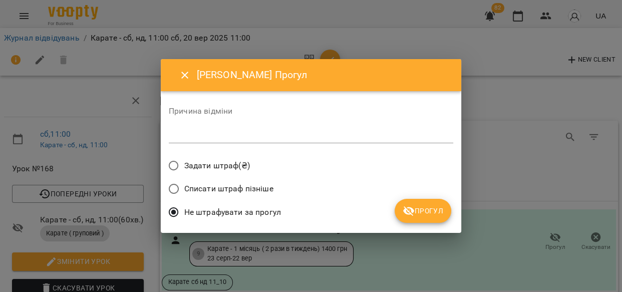
click at [436, 206] on span "Прогул" at bounding box center [423, 211] width 41 height 12
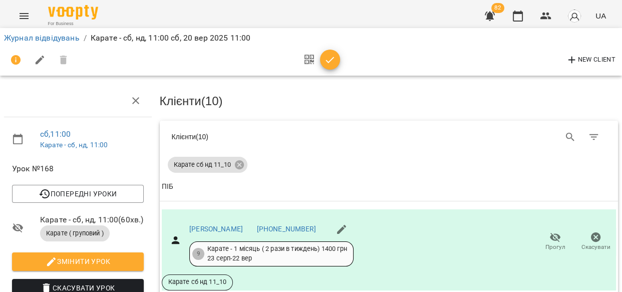
scroll to position [1452, 0]
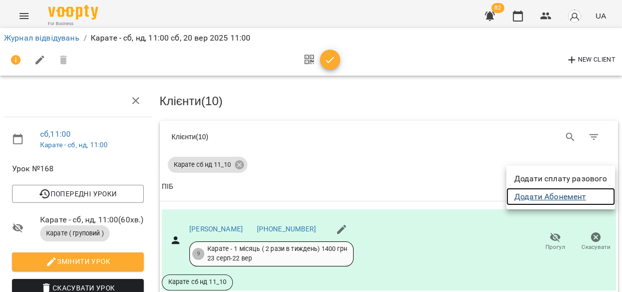
click at [566, 195] on link "Додати Абонемент" at bounding box center [561, 197] width 109 height 18
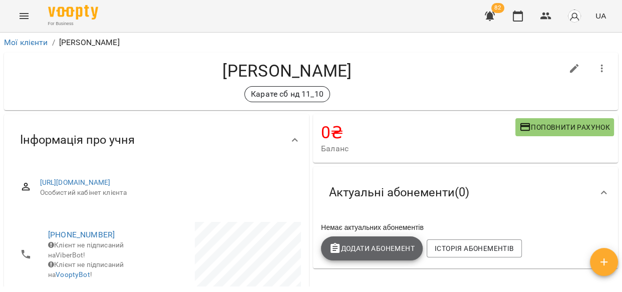
click at [361, 245] on span "Додати Абонемент" at bounding box center [372, 249] width 86 height 12
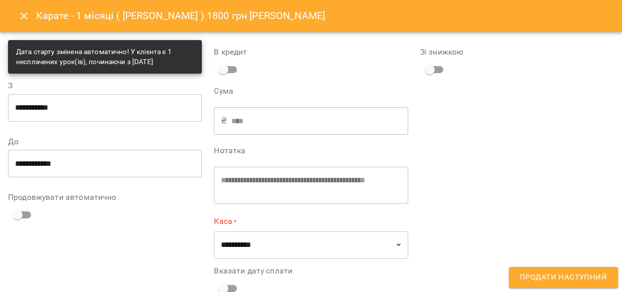
click at [336, 174] on div "**********" at bounding box center [311, 185] width 194 height 37
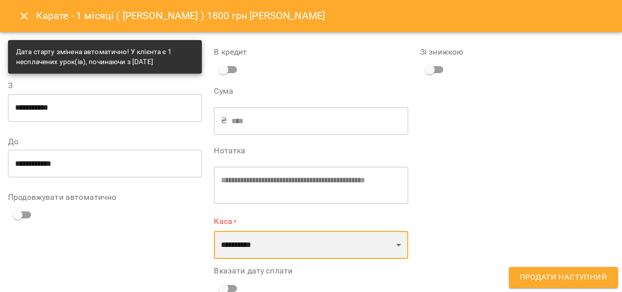
click at [391, 241] on select "**********" at bounding box center [311, 245] width 194 height 28
select select "****"
click at [214, 231] on select "**********" at bounding box center [311, 245] width 194 height 28
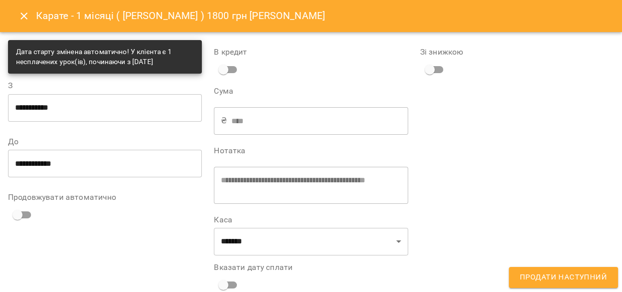
click at [25, 13] on icon "Close" at bounding box center [24, 16] width 12 height 12
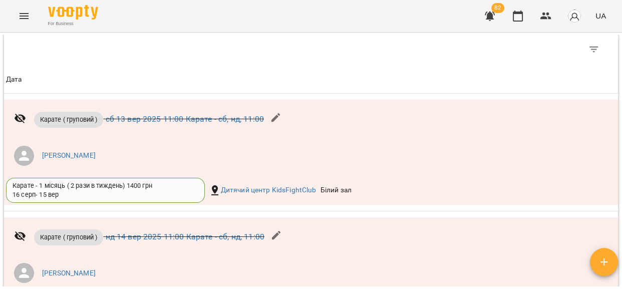
scroll to position [653, 0]
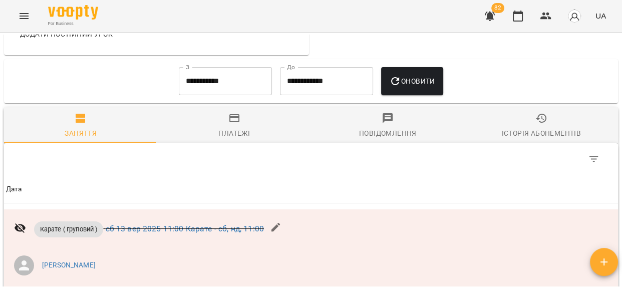
click at [536, 124] on icon "button" at bounding box center [542, 118] width 12 height 12
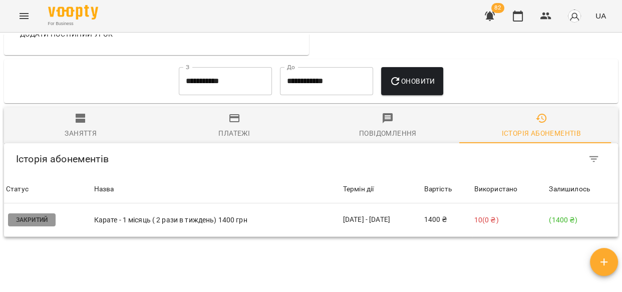
click at [125, 237] on td "Карате - 1 місяць ( 2 рази в тиждень) 1400 грн" at bounding box center [216, 220] width 249 height 34
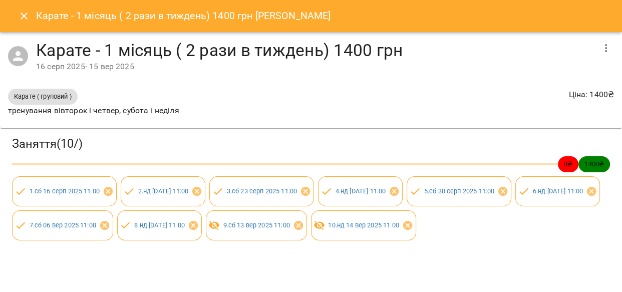
click at [22, 21] on icon "Close" at bounding box center [24, 16] width 12 height 12
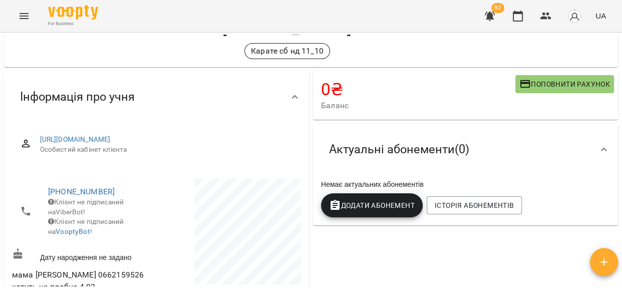
scroll to position [52, 0]
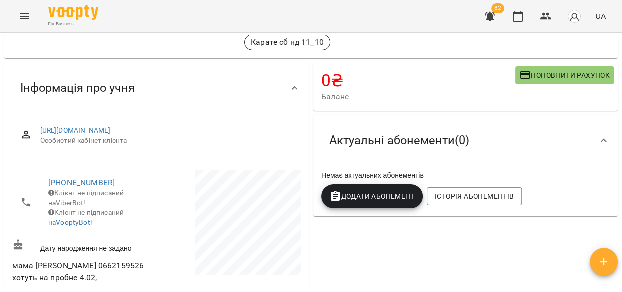
click at [345, 186] on button "Додати Абонемент" at bounding box center [372, 196] width 102 height 24
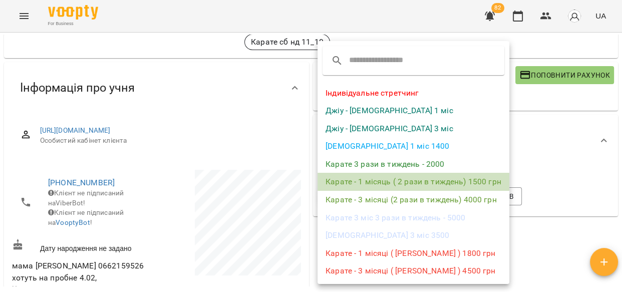
click at [481, 180] on li "Карате - 1 місяць ( 2 рази в тиждень) 1500 грн" at bounding box center [414, 182] width 192 height 18
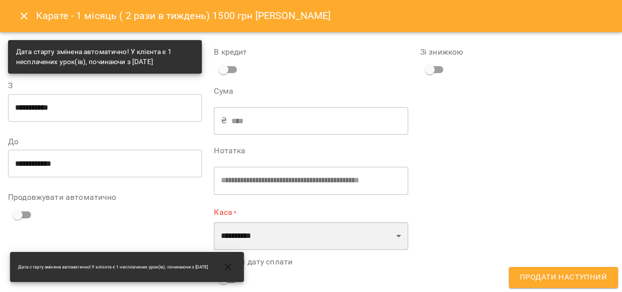
click at [368, 237] on select "**********" at bounding box center [311, 236] width 194 height 28
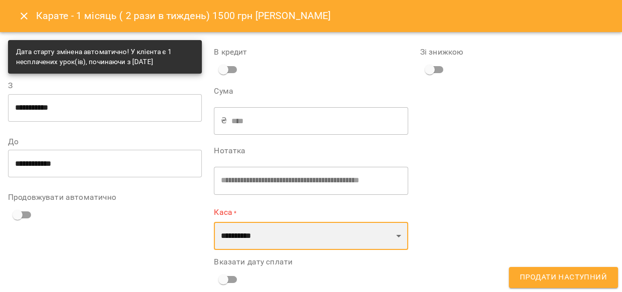
select select "****"
click at [214, 222] on select "**********" at bounding box center [311, 236] width 194 height 28
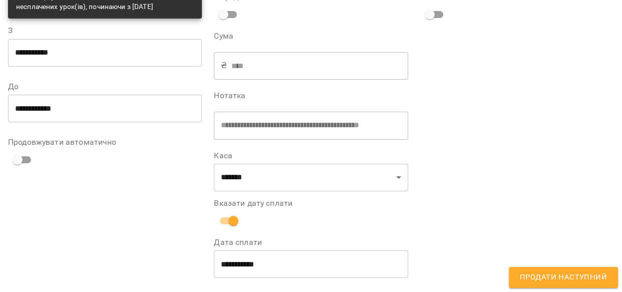
scroll to position [57, 0]
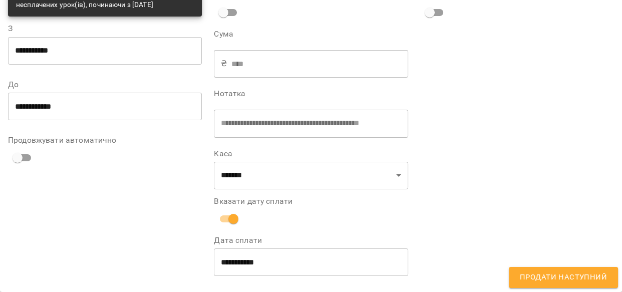
click at [546, 276] on span "Продати наступний" at bounding box center [563, 277] width 87 height 13
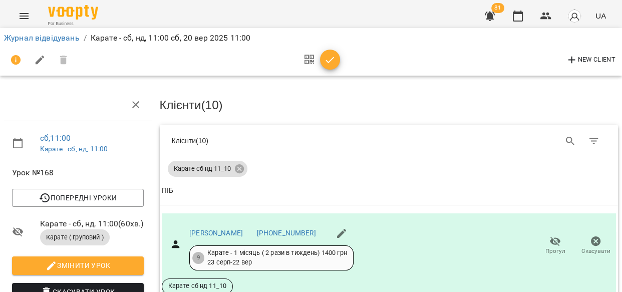
click at [580, 27] on div "Журнал відвідувань / Карате - сб, нд, 11:00 [DATE] 11:00 New Client" at bounding box center [311, 52] width 626 height 52
click at [576, 18] on img "button" at bounding box center [575, 16] width 14 height 14
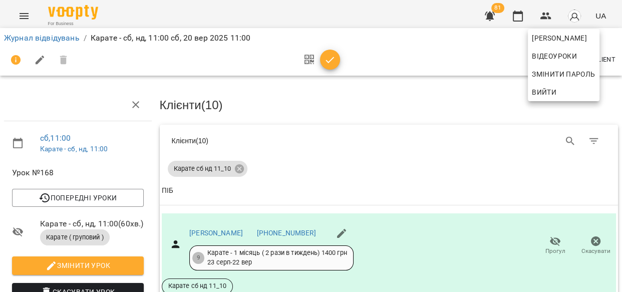
click at [454, 50] on div at bounding box center [311, 146] width 622 height 292
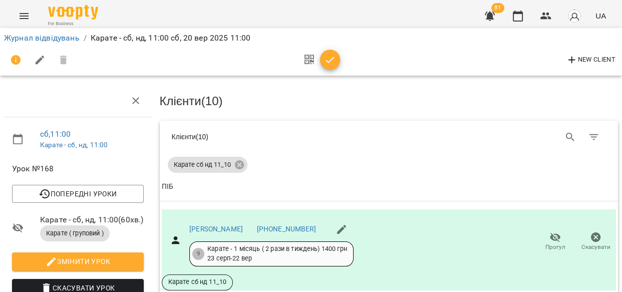
scroll to position [1491, 0]
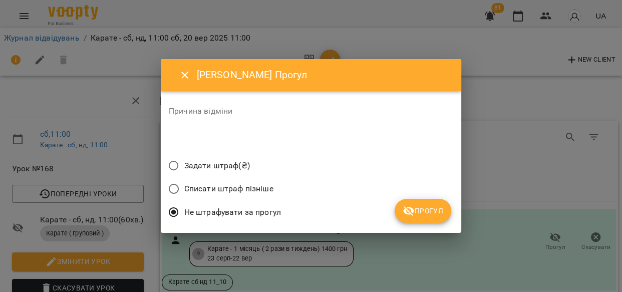
click at [417, 205] on span "Прогул" at bounding box center [423, 211] width 41 height 12
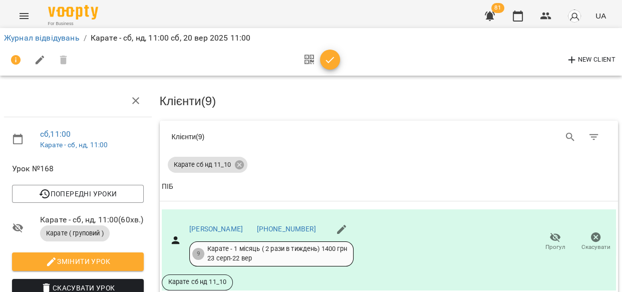
scroll to position [1618, 0]
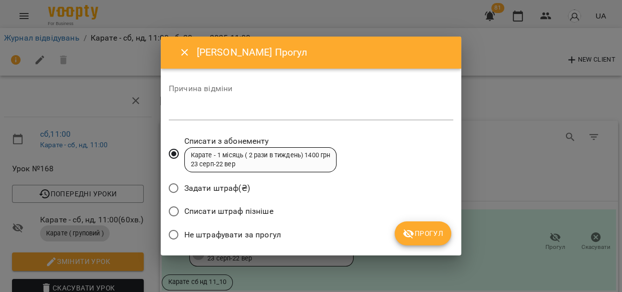
click at [421, 232] on span "Прогул" at bounding box center [423, 233] width 41 height 12
click at [421, 232] on div "Не штрафувати за прогул" at bounding box center [311, 236] width 285 height 24
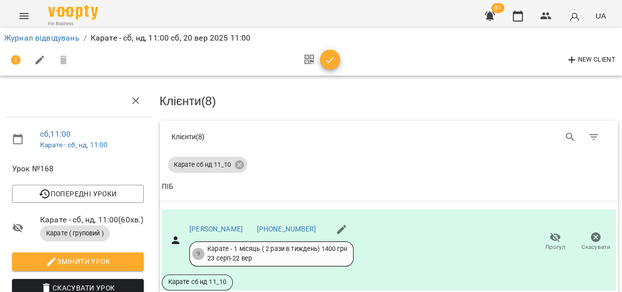
scroll to position [1726, 0]
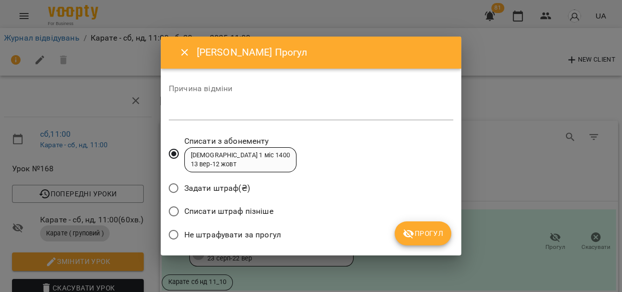
click at [421, 228] on span "Прогул" at bounding box center [423, 233] width 41 height 12
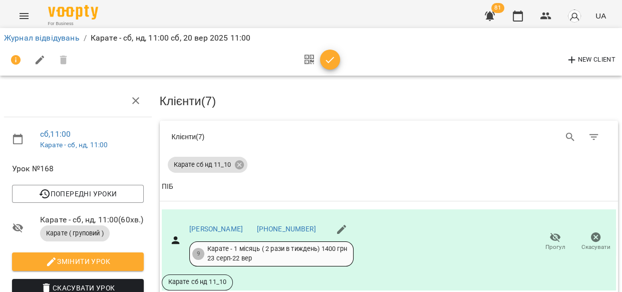
scroll to position [0, 0]
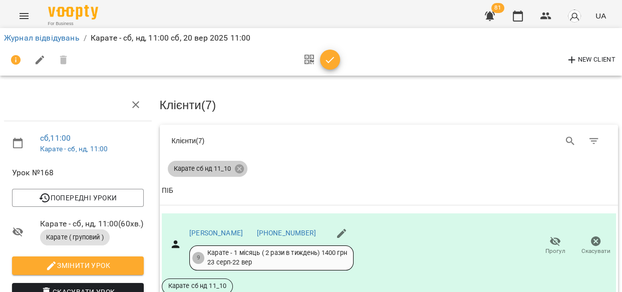
click at [237, 167] on icon at bounding box center [239, 168] width 11 height 11
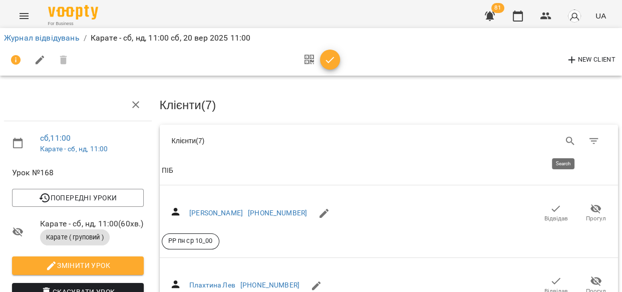
click at [566, 137] on icon "Search" at bounding box center [570, 141] width 9 height 9
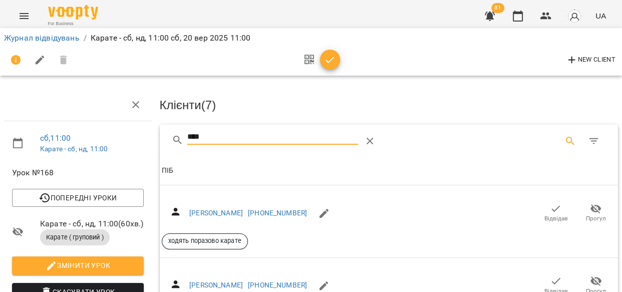
type input "****"
click at [550, 203] on icon "button" at bounding box center [556, 209] width 12 height 12
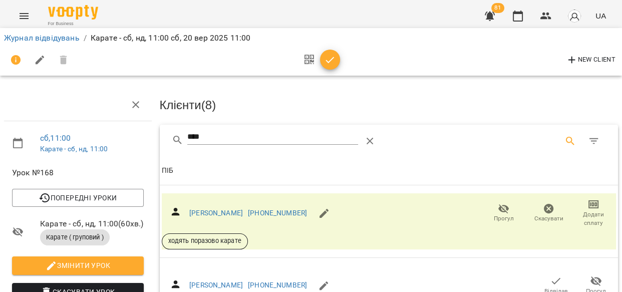
click at [369, 137] on icon "Table Toolbar" at bounding box center [370, 141] width 12 height 12
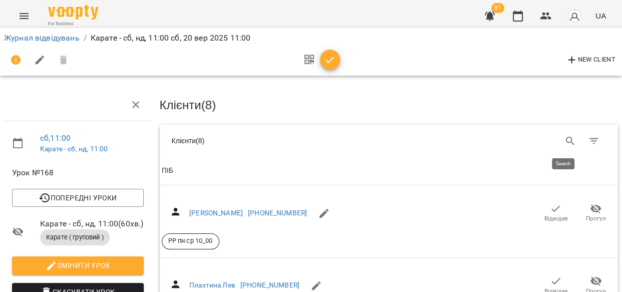
click at [565, 138] on icon "Search" at bounding box center [571, 141] width 12 height 12
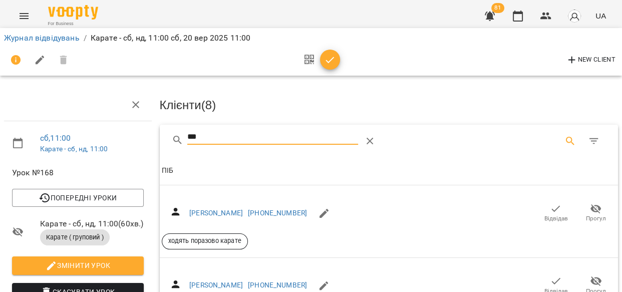
type input "***"
click at [550, 205] on icon "button" at bounding box center [556, 209] width 12 height 12
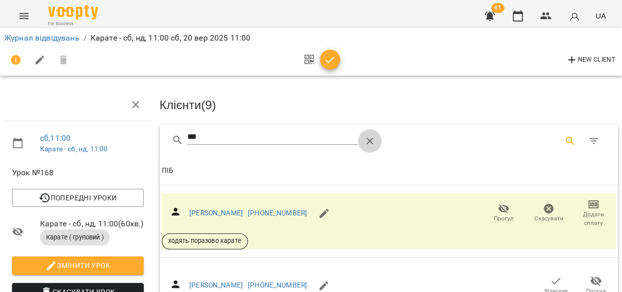
click at [373, 137] on icon "Table Toolbar" at bounding box center [370, 141] width 12 height 12
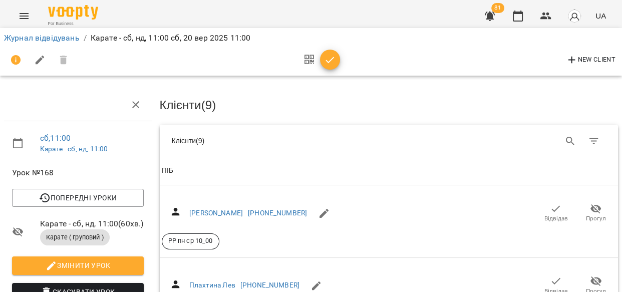
click at [368, 138] on div "Клієнти ( 9 )" at bounding box center [277, 141] width 210 height 10
click at [565, 135] on icon "Search" at bounding box center [571, 141] width 12 height 12
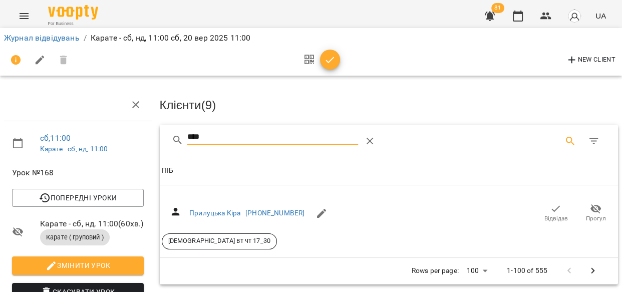
type input "****"
click at [552, 208] on icon "button" at bounding box center [556, 208] width 9 height 7
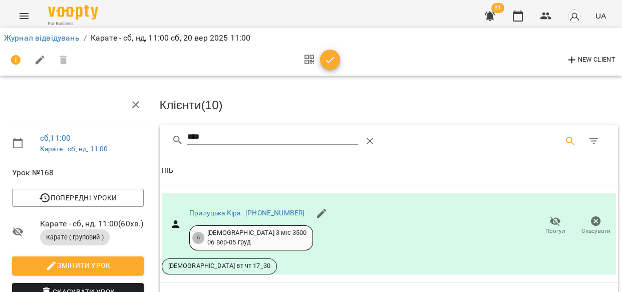
click at [368, 138] on icon "Table Toolbar" at bounding box center [369, 141] width 7 height 7
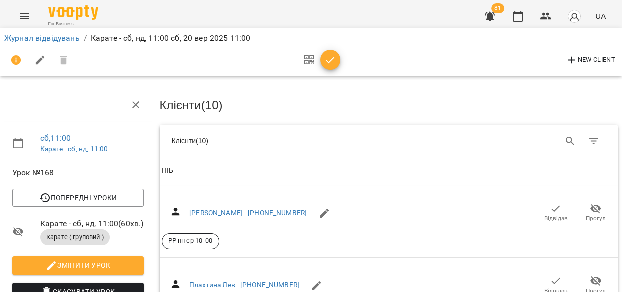
click at [331, 55] on icon "button" at bounding box center [330, 60] width 12 height 12
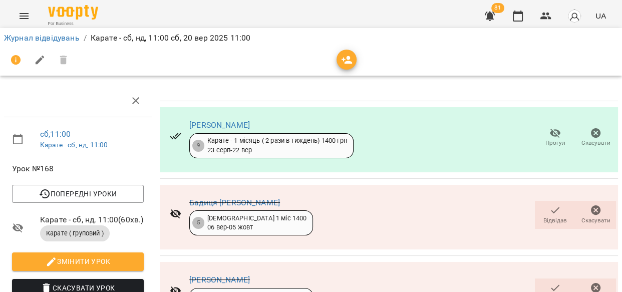
scroll to position [35, 0]
click at [551, 207] on icon "button" at bounding box center [555, 210] width 9 height 7
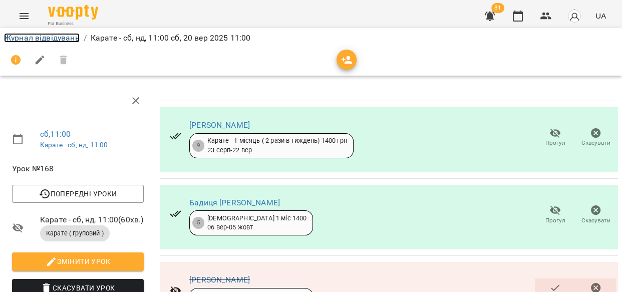
click at [34, 36] on link "Журнал відвідувань" at bounding box center [42, 38] width 76 height 10
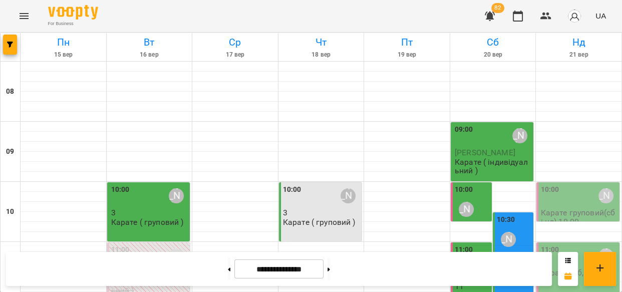
click at [546, 16] on icon "button" at bounding box center [546, 16] width 12 height 12
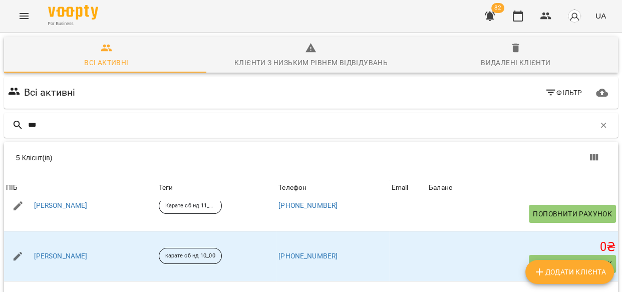
scroll to position [30, 0]
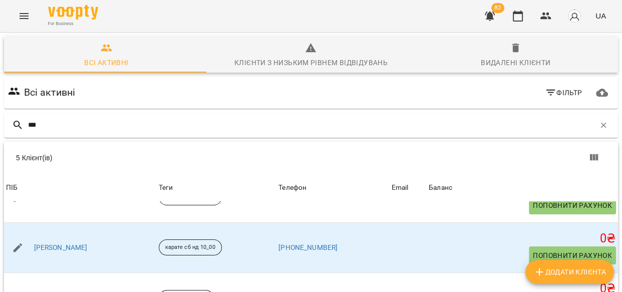
type input "***"
click at [42, 248] on link "[PERSON_NAME]" at bounding box center [61, 248] width 54 height 10
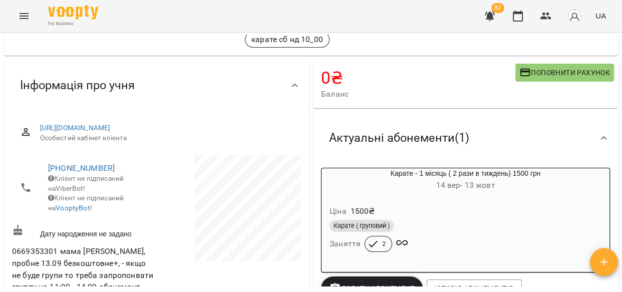
scroll to position [70, 0]
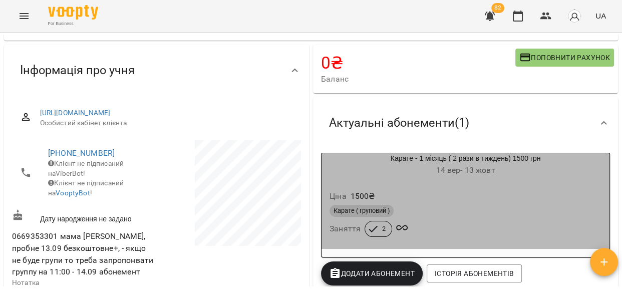
click at [467, 197] on div "Ціна 1500 ₴" at bounding box center [466, 196] width 276 height 18
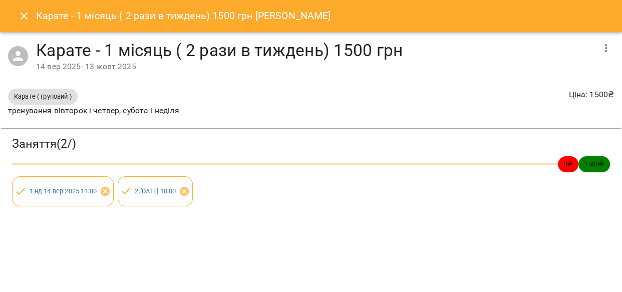
click at [605, 45] on icon "button" at bounding box center [606, 48] width 12 height 12
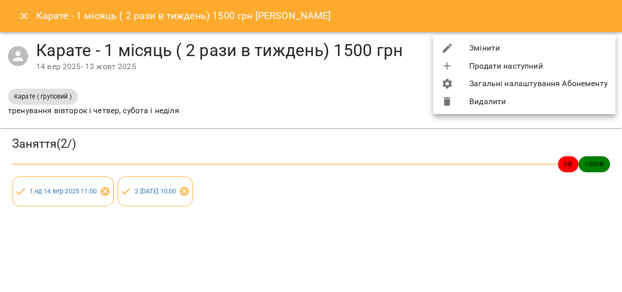
click at [482, 43] on li "Змінити" at bounding box center [524, 48] width 182 height 18
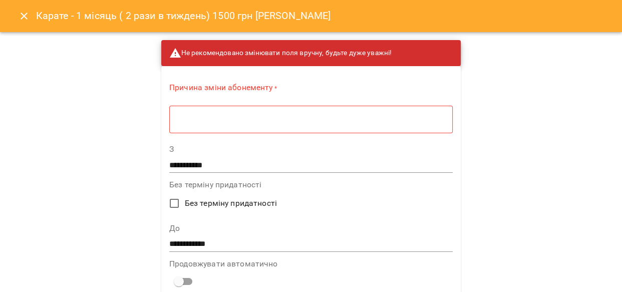
click at [299, 118] on textarea at bounding box center [311, 120] width 270 height 10
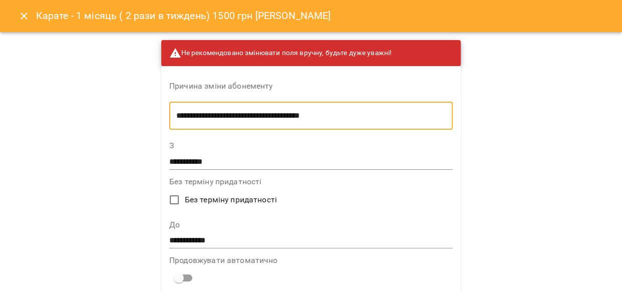
type textarea "**********"
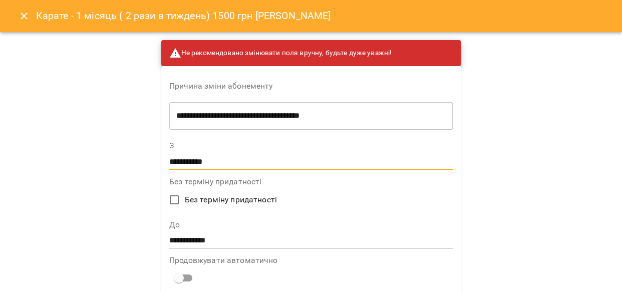
click at [202, 161] on input "**********" at bounding box center [311, 162] width 284 height 16
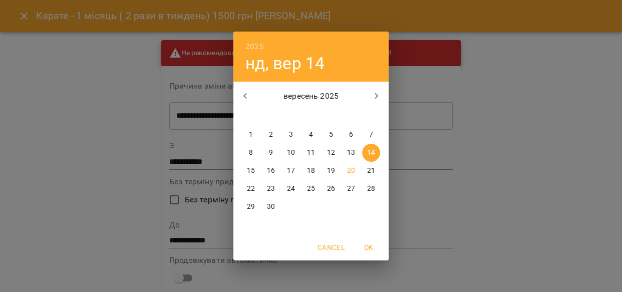
click at [351, 167] on p "20" at bounding box center [351, 171] width 8 height 10
type input "**********"
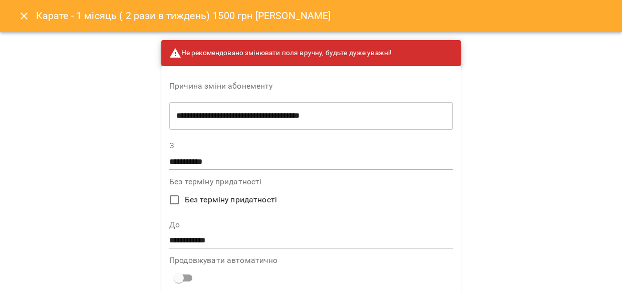
click at [199, 241] on input "**********" at bounding box center [311, 241] width 284 height 16
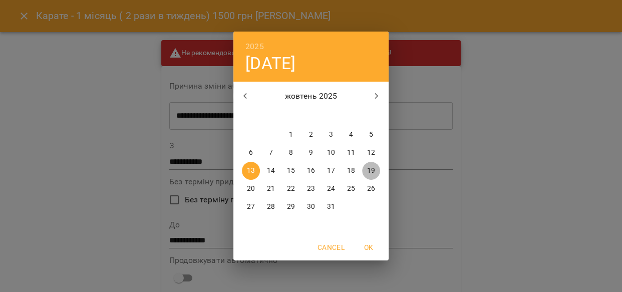
click at [371, 168] on p "19" at bounding box center [371, 171] width 8 height 10
type input "**********"
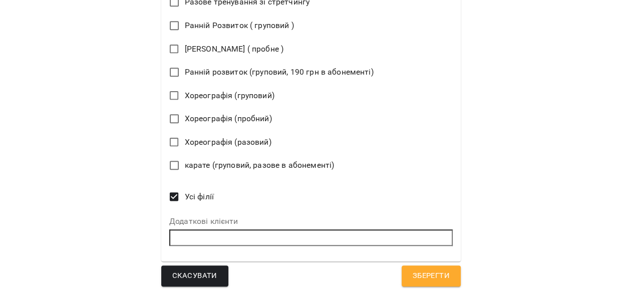
scroll to position [695, 0]
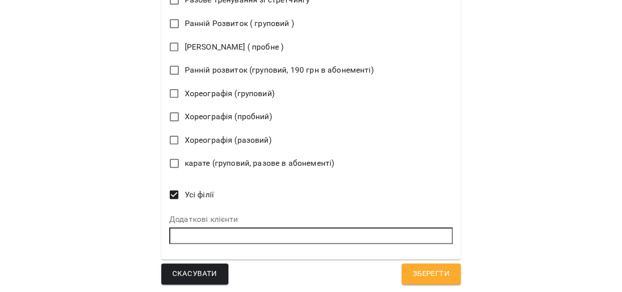
click at [413, 268] on span "Зберегти" at bounding box center [431, 274] width 37 height 13
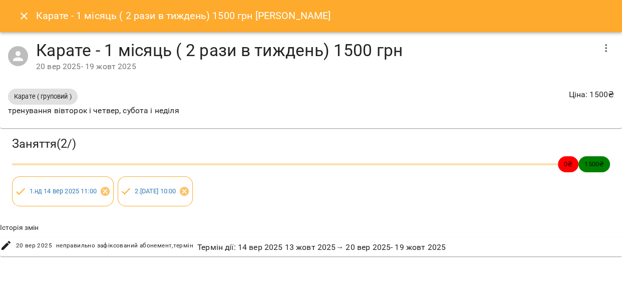
click at [19, 11] on icon "Close" at bounding box center [24, 16] width 12 height 12
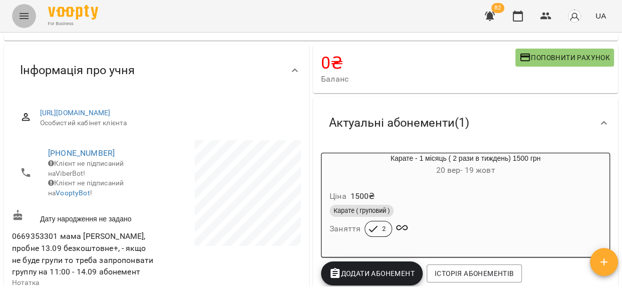
click at [23, 15] on icon "Menu" at bounding box center [24, 16] width 12 height 12
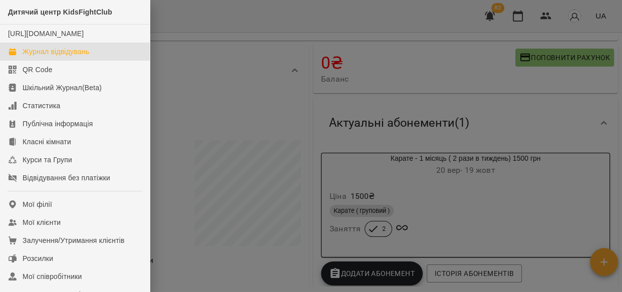
click at [82, 57] on div "Журнал відвідувань" at bounding box center [56, 52] width 67 height 10
